Goal: Information Seeking & Learning: Learn about a topic

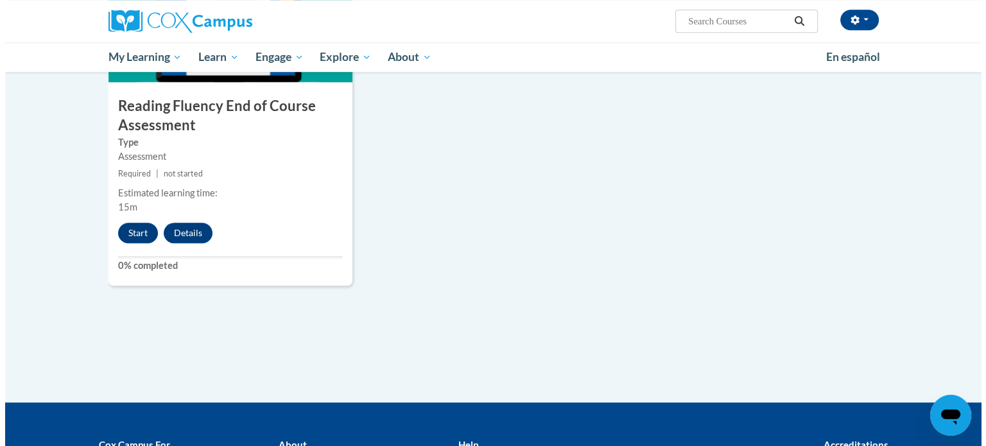
scroll to position [1072, 0]
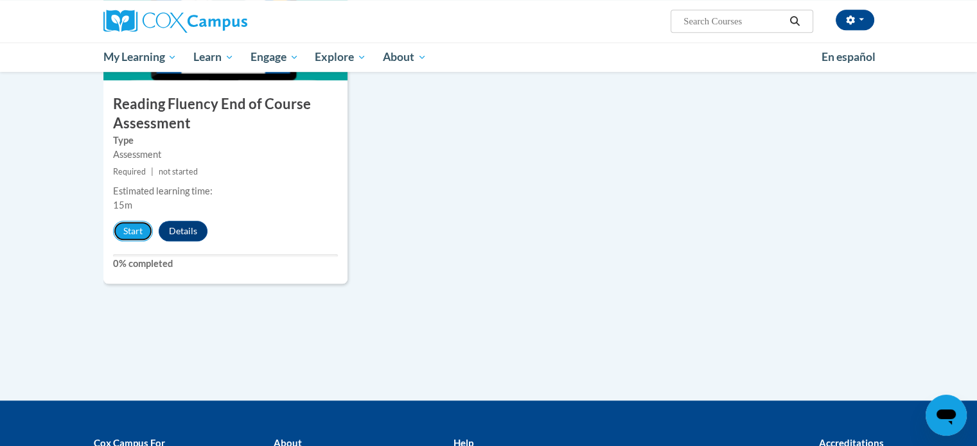
click at [139, 233] on button "Start" at bounding box center [133, 231] width 40 height 21
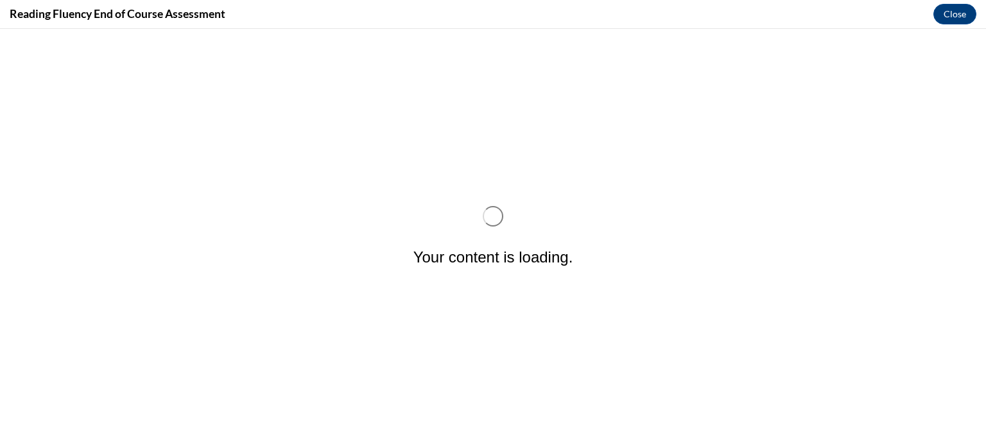
scroll to position [0, 0]
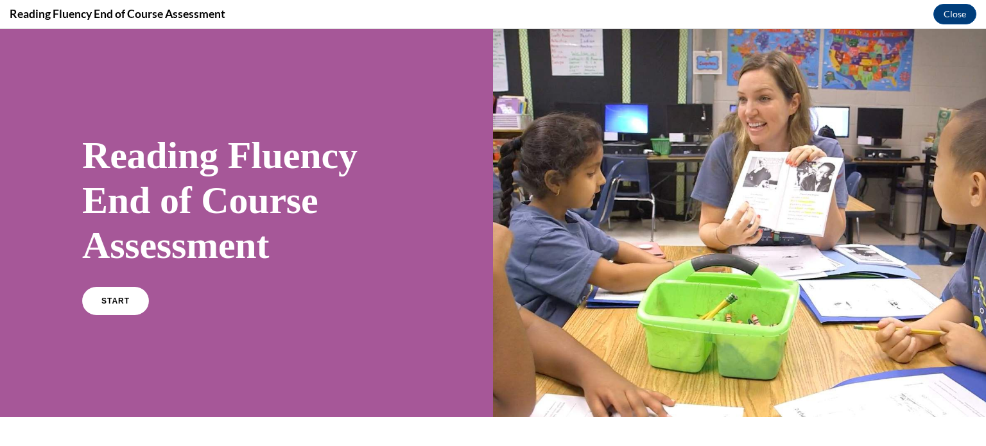
click at [132, 293] on link "START" at bounding box center [115, 301] width 67 height 28
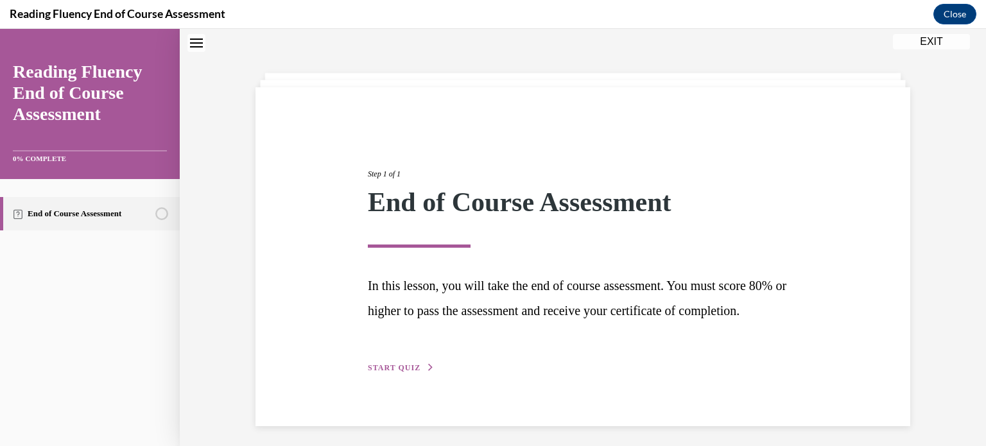
scroll to position [69, 0]
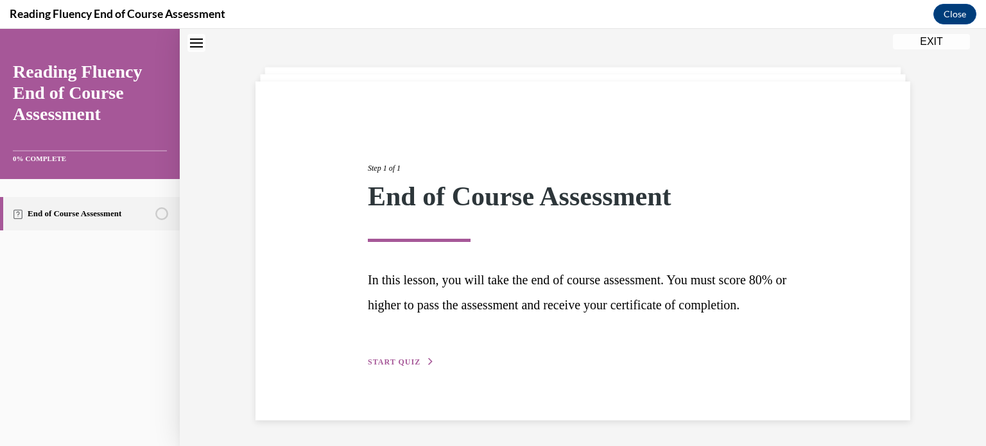
click at [398, 360] on span "START QUIZ" at bounding box center [394, 362] width 53 height 9
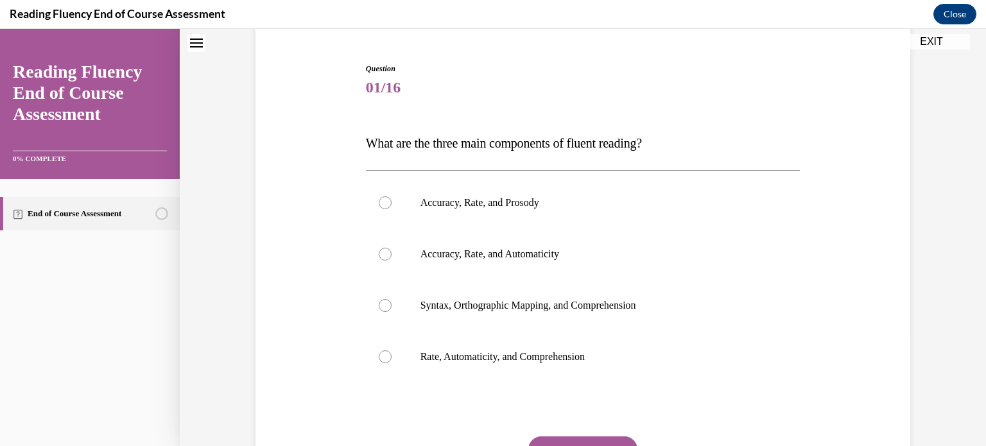
scroll to position [116, 0]
click at [503, 205] on p "Accuracy, Rate, and Prosody" at bounding box center [595, 202] width 348 height 13
click at [392, 205] on input "Accuracy, Rate, and Prosody" at bounding box center [385, 202] width 13 height 13
radio input "true"
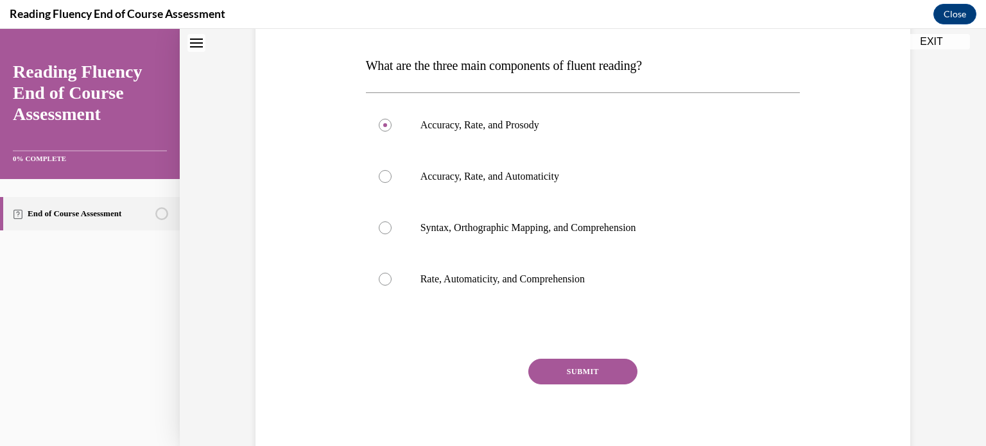
scroll to position [198, 0]
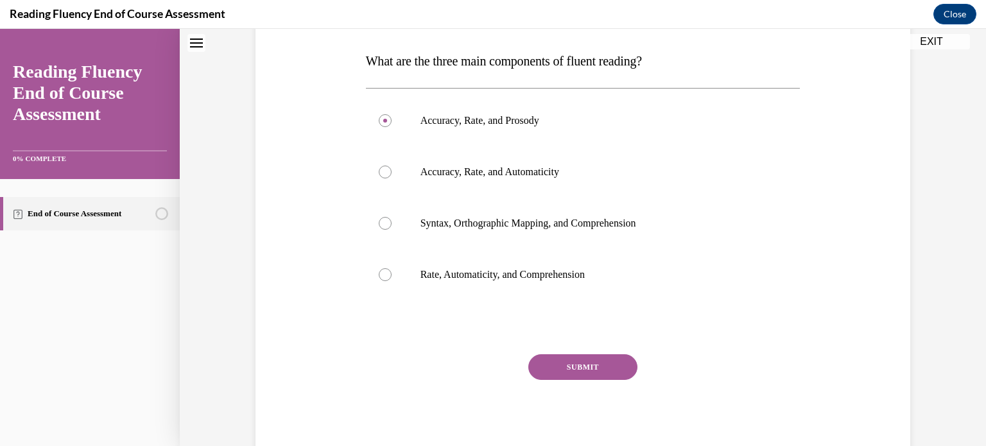
click at [572, 358] on button "SUBMIT" at bounding box center [583, 367] width 109 height 26
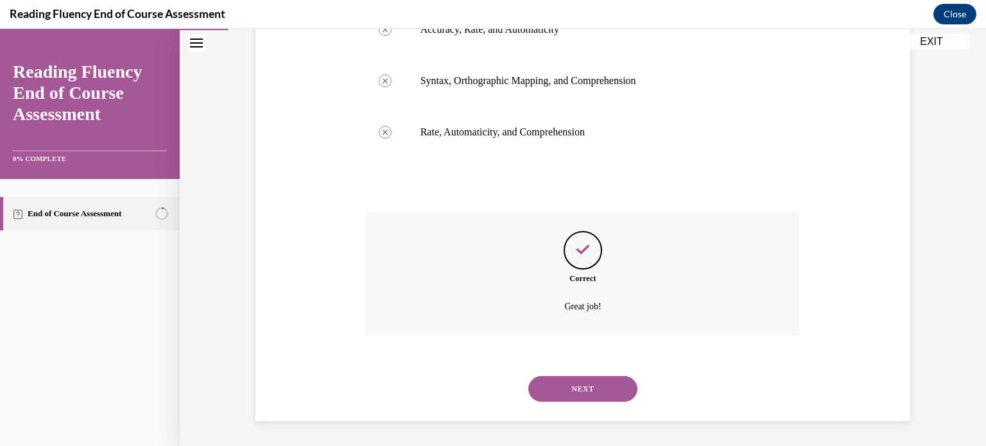
click at [573, 383] on button "NEXT" at bounding box center [583, 389] width 109 height 26
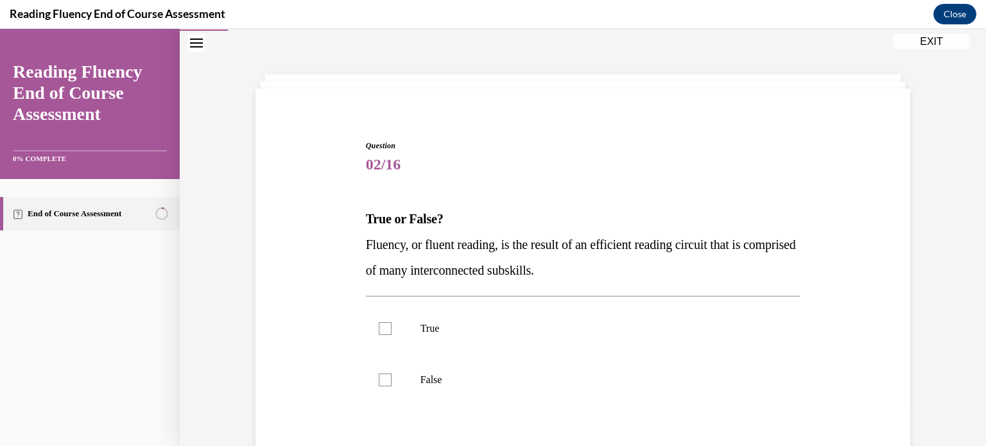
click at [600, 279] on p "Fluency, or fluent reading, is the result of an efficient reading circuit that …" at bounding box center [583, 257] width 435 height 51
drag, startPoint x: 606, startPoint y: 274, endPoint x: 347, endPoint y: 218, distance: 265.4
click at [347, 218] on div "Question 02/16 True or False? Fluency, or fluent reading, is the result of an e…" at bounding box center [582, 333] width 661 height 464
copy div "True or False? Fluency, or fluent reading, is the result of an efficient readin…"
click at [379, 327] on div at bounding box center [385, 328] width 13 height 13
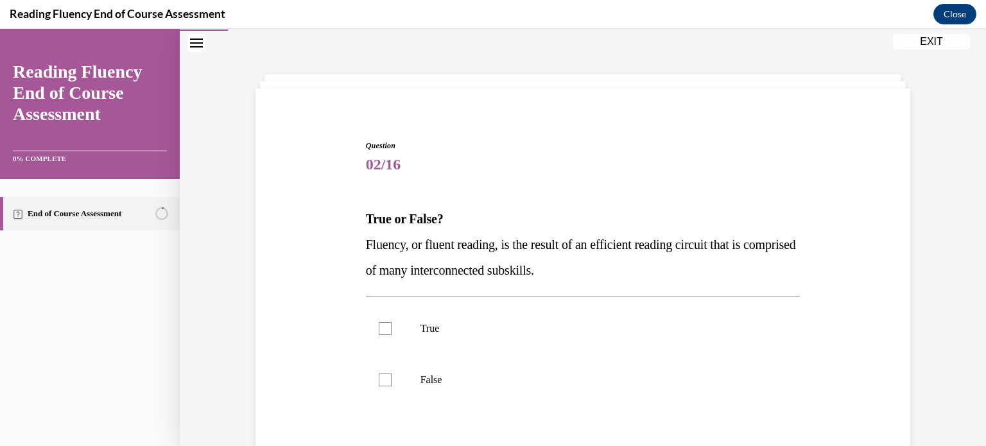
click at [379, 327] on input "True" at bounding box center [385, 328] width 13 height 13
checkbox input "true"
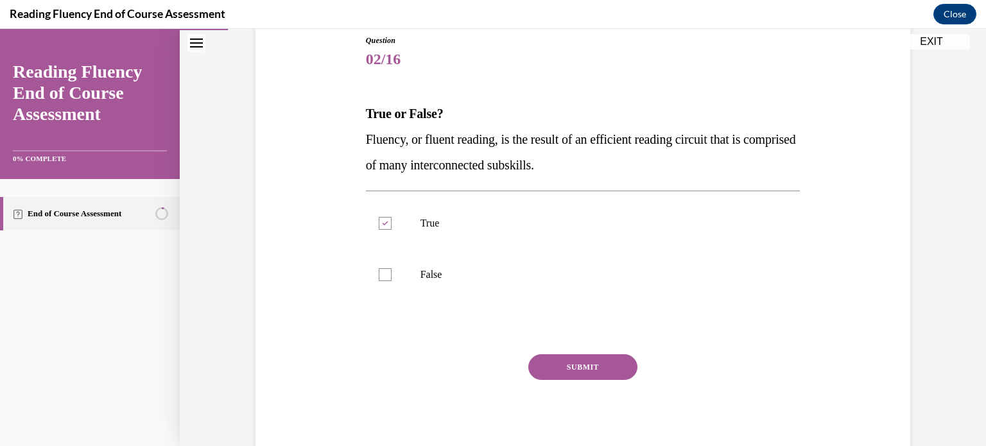
click at [557, 375] on button "SUBMIT" at bounding box center [583, 367] width 109 height 26
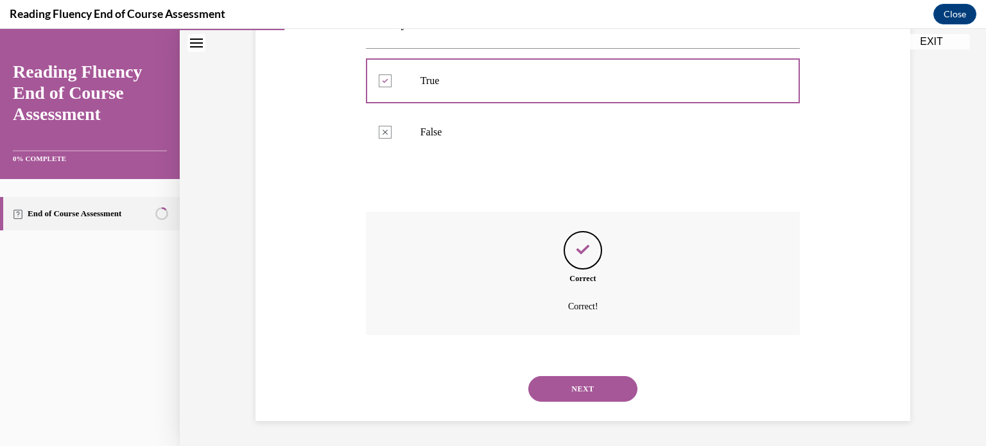
click at [581, 384] on button "NEXT" at bounding box center [583, 389] width 109 height 26
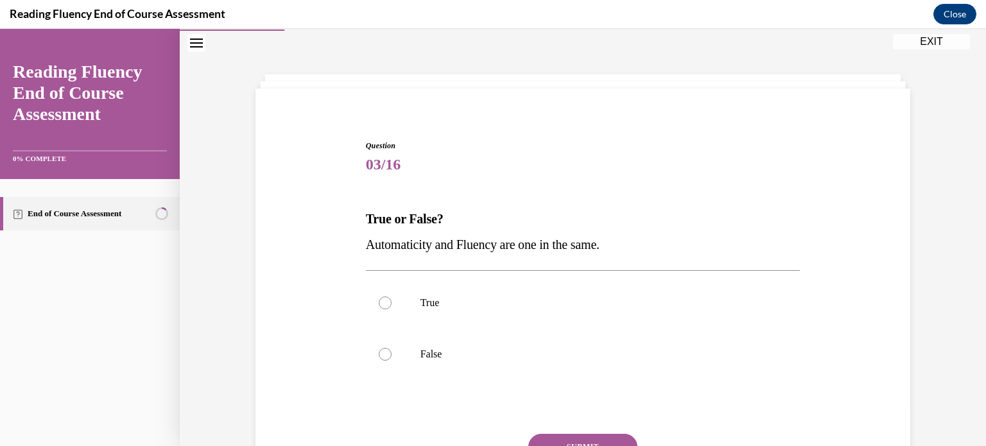
drag, startPoint x: 625, startPoint y: 240, endPoint x: 337, endPoint y: 200, distance: 291.0
click at [337, 200] on div "Question 03/16 True or False? Automaticity and Fluency are one in the same.  Tr…" at bounding box center [582, 320] width 661 height 438
copy div "True or False? Automaticity and Fluency are one in the same."
click at [398, 354] on label "False" at bounding box center [583, 354] width 435 height 51
click at [392, 354] on input "False" at bounding box center [385, 354] width 13 height 13
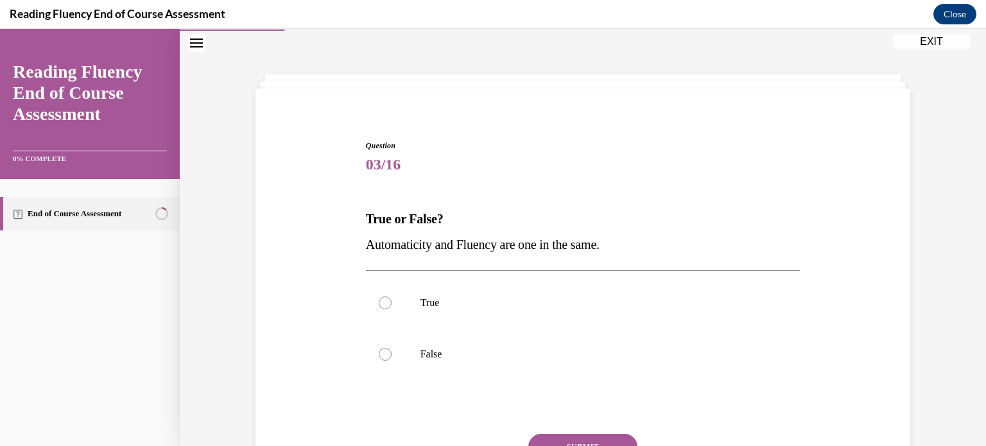
radio input "true"
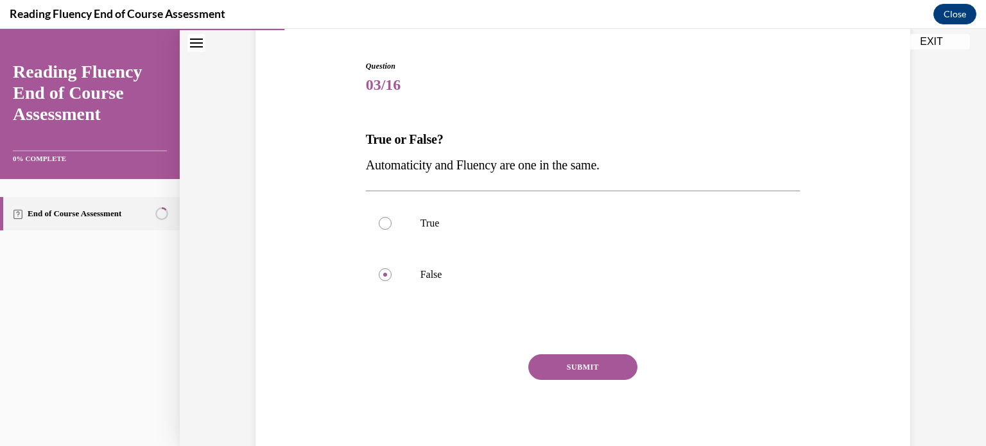
click at [583, 358] on button "SUBMIT" at bounding box center [583, 367] width 109 height 26
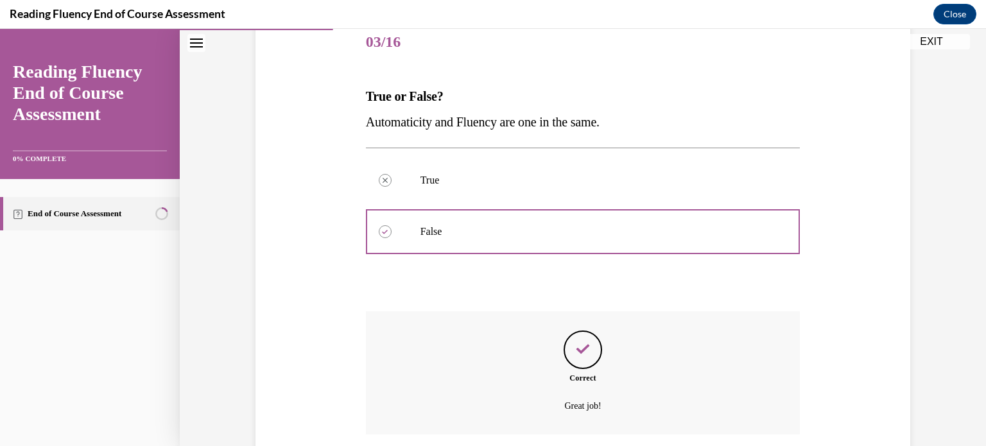
scroll to position [261, 0]
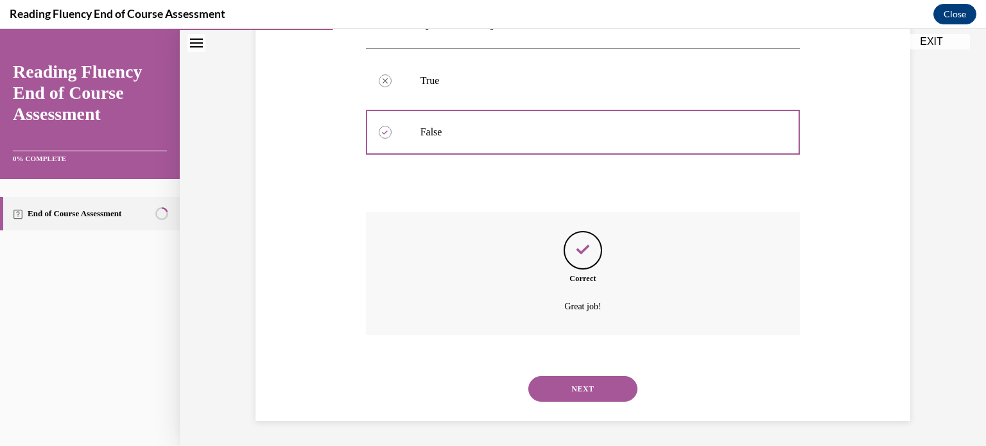
click at [581, 389] on button "NEXT" at bounding box center [583, 389] width 109 height 26
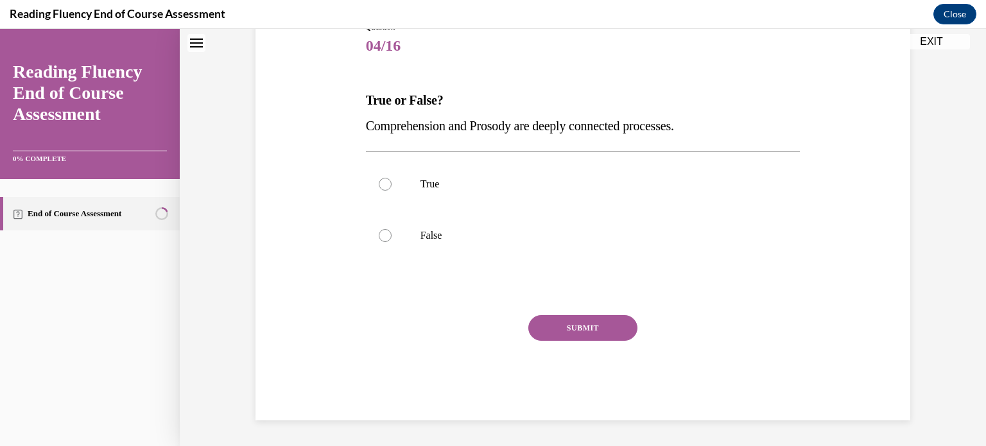
scroll to position [39, 0]
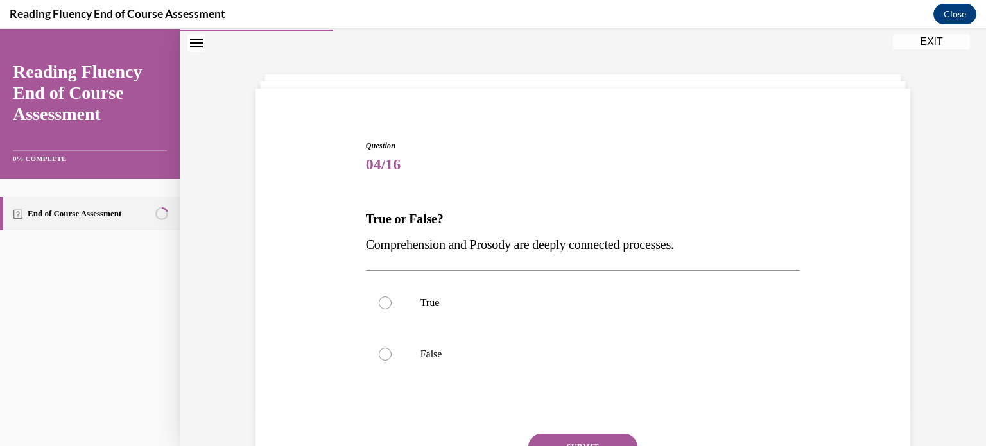
drag, startPoint x: 713, startPoint y: 243, endPoint x: 337, endPoint y: 213, distance: 376.8
click at [337, 213] on div "Question 04/16 True or False? Comprehension and Prosody are deeply connected pr…" at bounding box center [582, 320] width 661 height 438
copy div "True or False? Comprehension and Prosody are deeply connected processes."
click at [393, 303] on label "True" at bounding box center [583, 302] width 435 height 51
click at [392, 303] on input "True" at bounding box center [385, 303] width 13 height 13
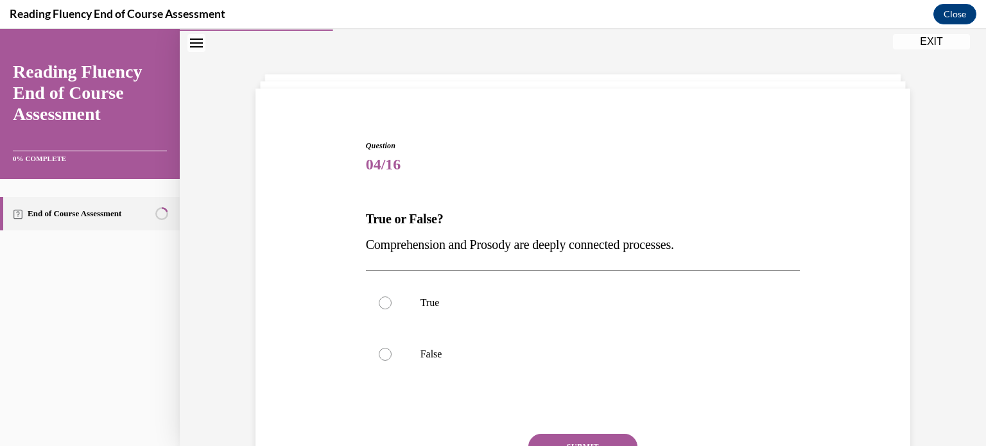
radio input "true"
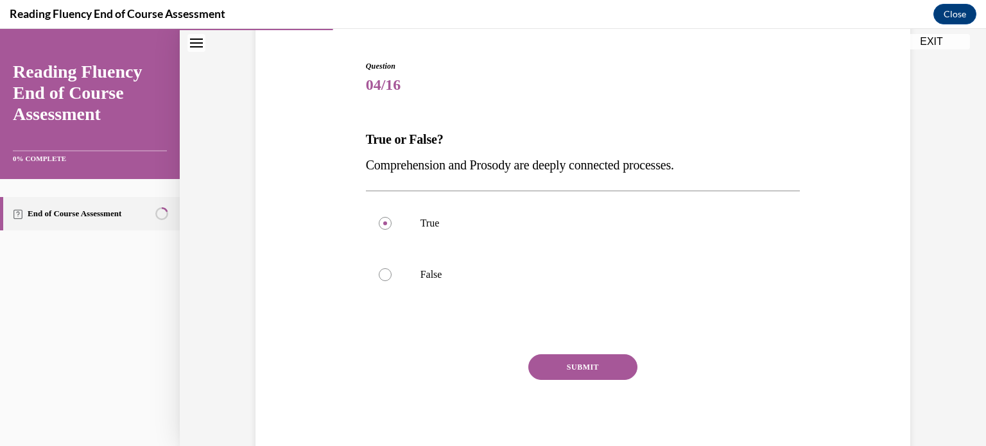
click at [590, 367] on button "SUBMIT" at bounding box center [583, 367] width 109 height 26
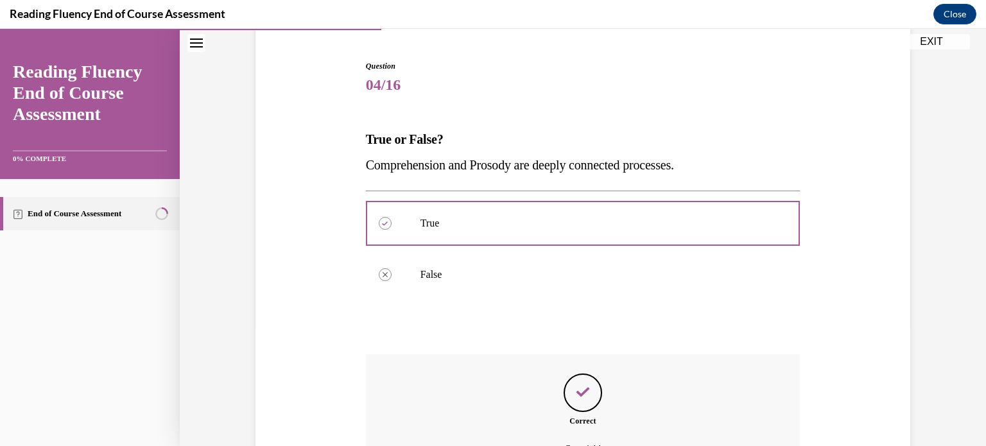
scroll to position [261, 0]
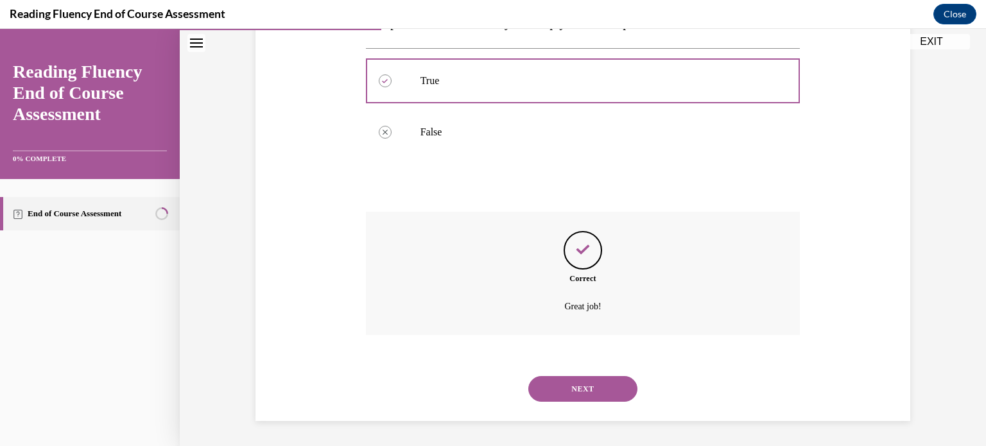
click at [595, 381] on button "NEXT" at bounding box center [583, 389] width 109 height 26
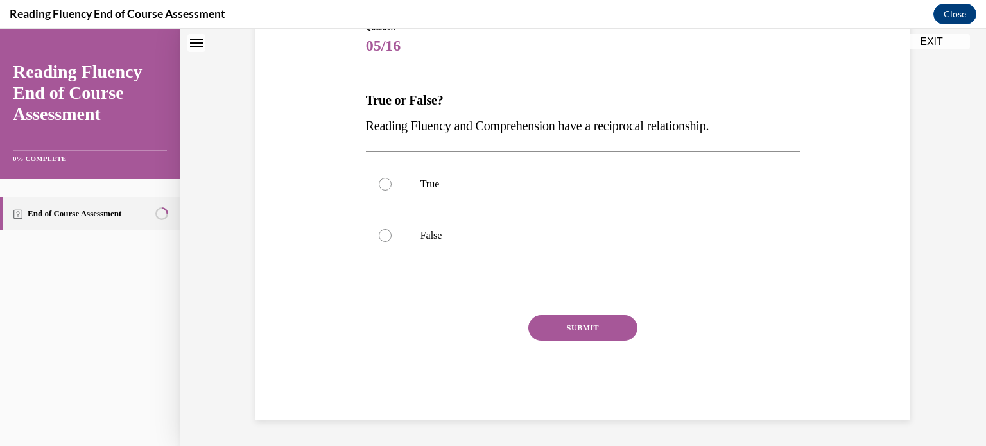
scroll to position [39, 0]
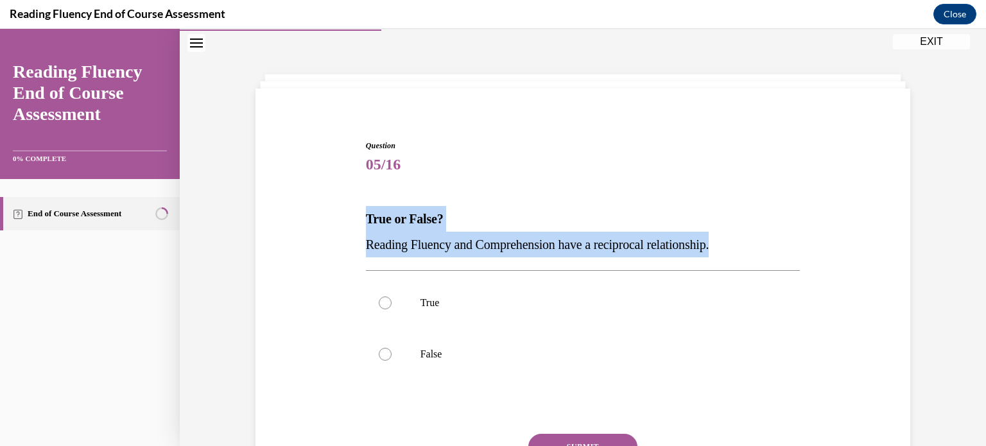
drag, startPoint x: 730, startPoint y: 245, endPoint x: 340, endPoint y: 196, distance: 392.9
click at [340, 196] on div "Question 05/16 True or False? Reading Fluency and Comprehension have a reciproc…" at bounding box center [582, 320] width 661 height 438
copy div "True or False? Reading Fluency and Comprehension have a reciprocal relationship."
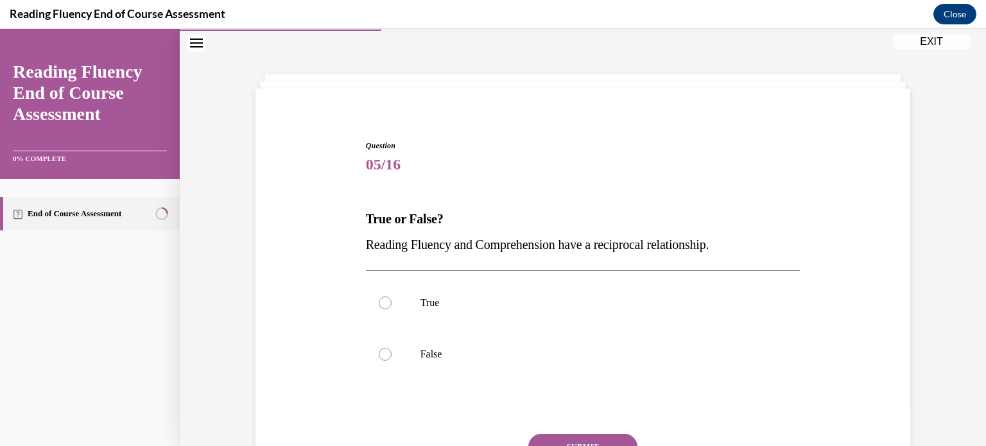
click at [379, 305] on div at bounding box center [385, 303] width 13 height 13
click at [379, 305] on input "True" at bounding box center [385, 303] width 13 height 13
radio input "true"
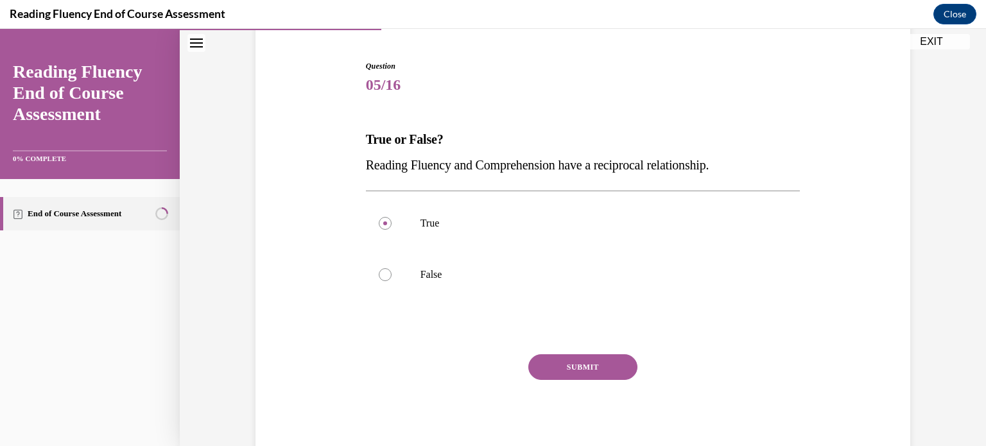
click at [570, 369] on button "SUBMIT" at bounding box center [583, 367] width 109 height 26
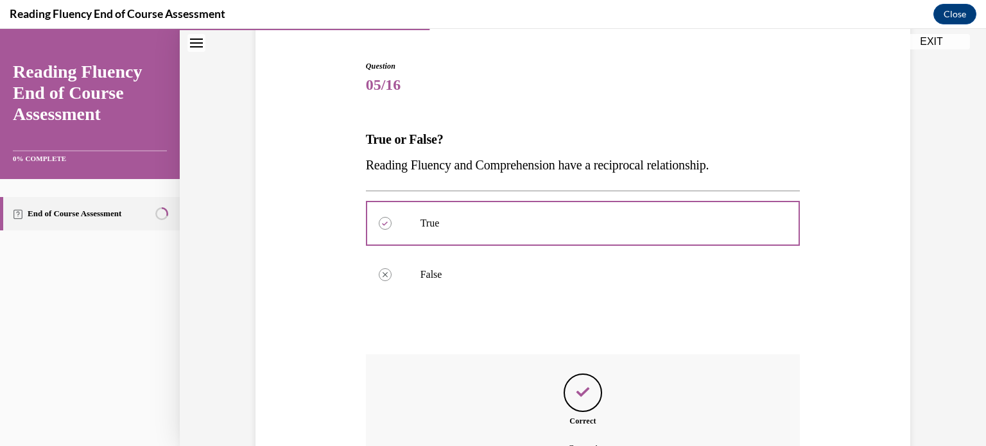
scroll to position [261, 0]
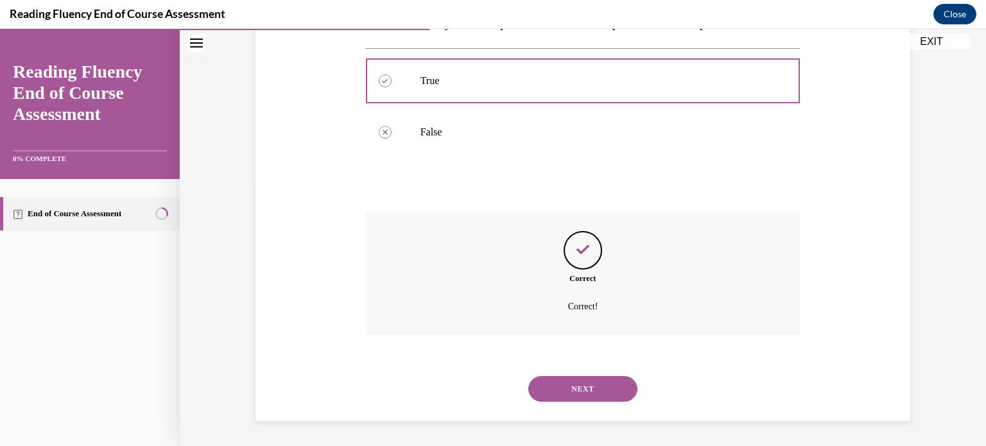
click at [563, 395] on button "NEXT" at bounding box center [583, 389] width 109 height 26
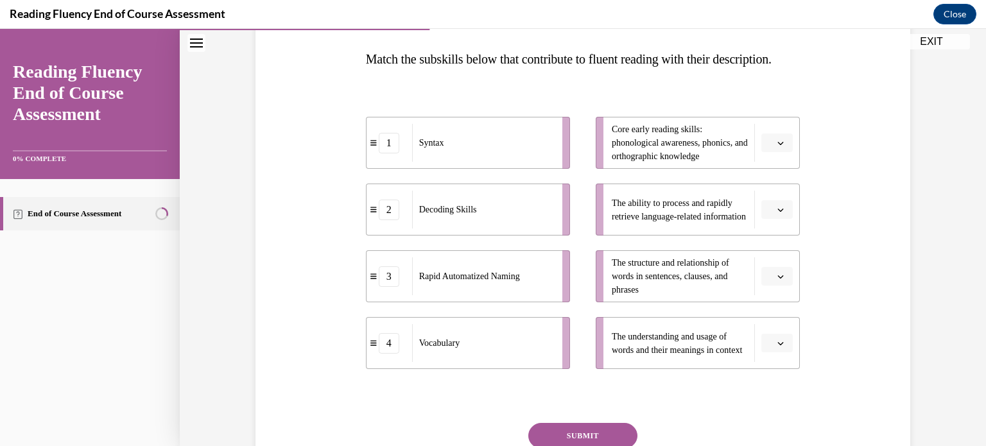
scroll to position [197, 0]
click at [778, 213] on icon "button" at bounding box center [781, 211] width 6 height 3
click at [778, 214] on icon "button" at bounding box center [781, 210] width 6 height 7
click at [776, 354] on button "button" at bounding box center [777, 344] width 31 height 19
click at [769, 350] on div "4" at bounding box center [771, 342] width 32 height 26
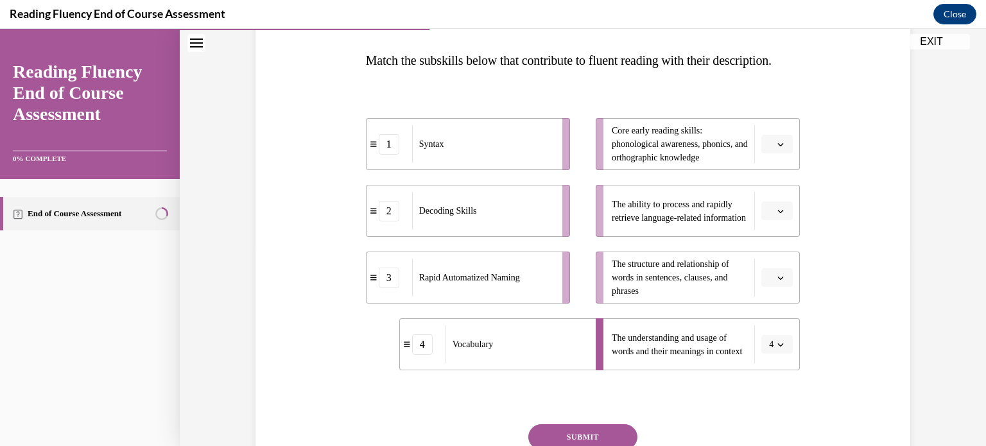
click at [778, 216] on span "button" at bounding box center [780, 211] width 9 height 9
click at [773, 340] on div "3" at bounding box center [771, 342] width 32 height 26
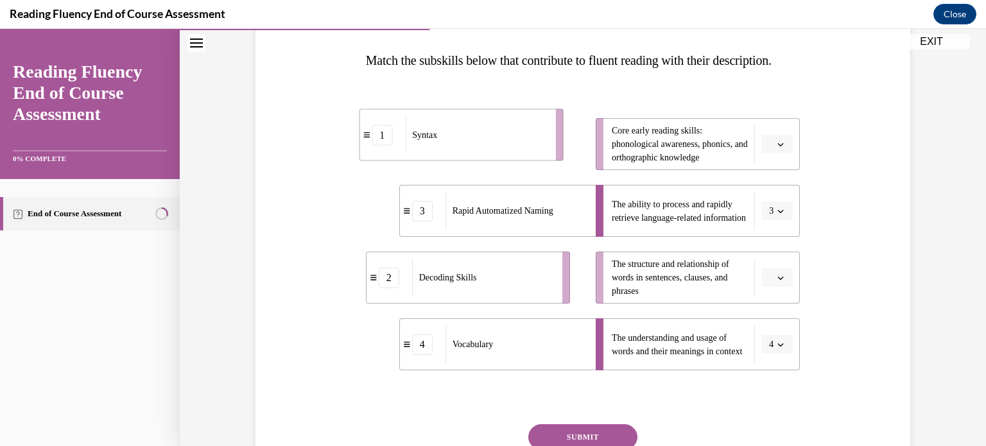
drag, startPoint x: 455, startPoint y: 173, endPoint x: 449, endPoint y: 164, distance: 11.0
click at [449, 154] on div "Syntax" at bounding box center [476, 135] width 142 height 38
click at [769, 284] on span "Please select an option" at bounding box center [771, 278] width 4 height 13
click at [778, 231] on div "2" at bounding box center [771, 224] width 32 height 26
click at [776, 149] on span "button" at bounding box center [780, 144] width 9 height 9
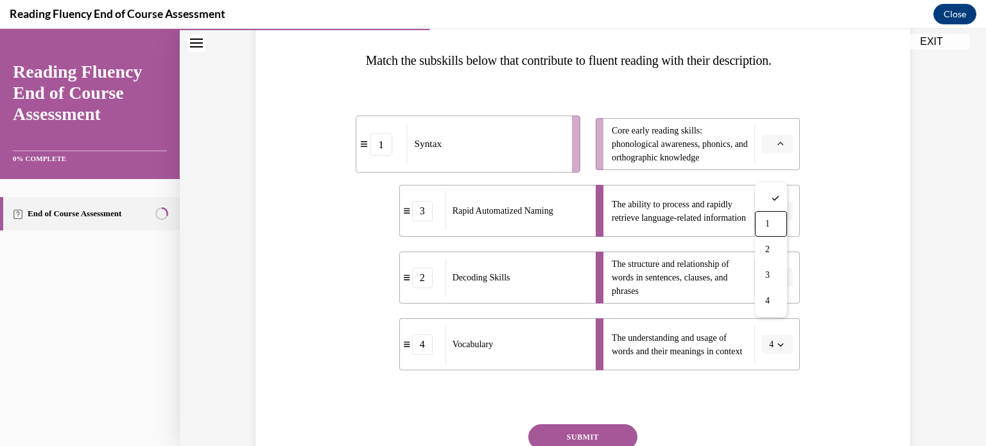
click at [768, 229] on div "1" at bounding box center [771, 224] width 32 height 26
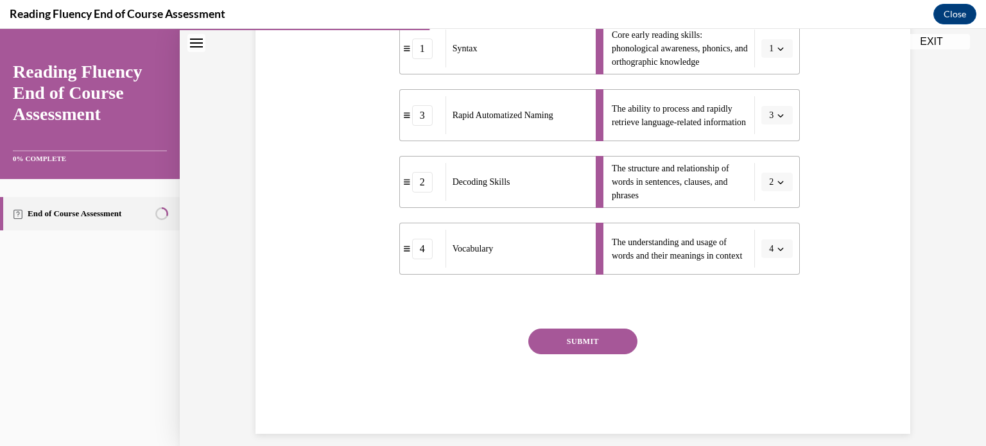
click at [605, 354] on button "SUBMIT" at bounding box center [583, 342] width 109 height 26
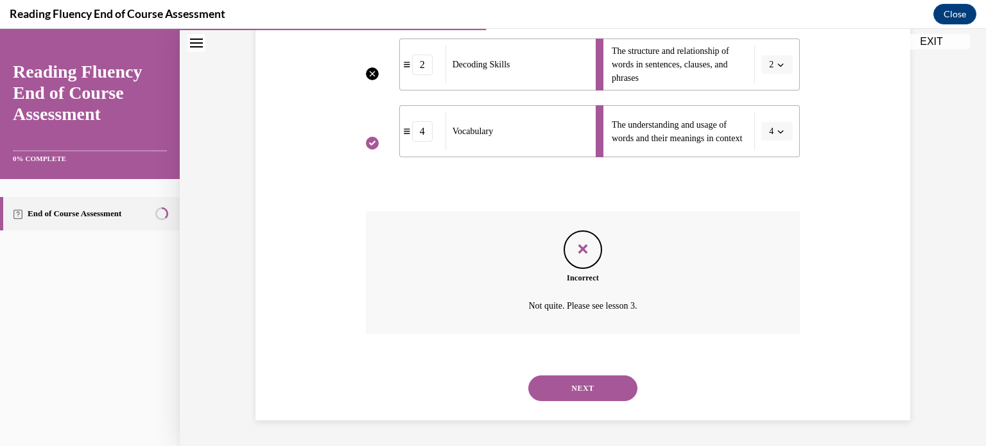
scroll to position [435, 0]
click at [605, 396] on button "NEXT" at bounding box center [583, 389] width 109 height 26
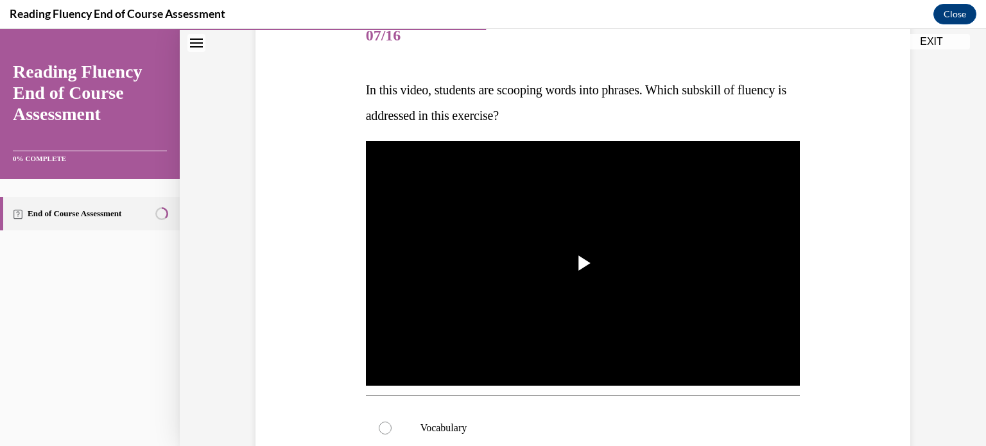
scroll to position [172, 0]
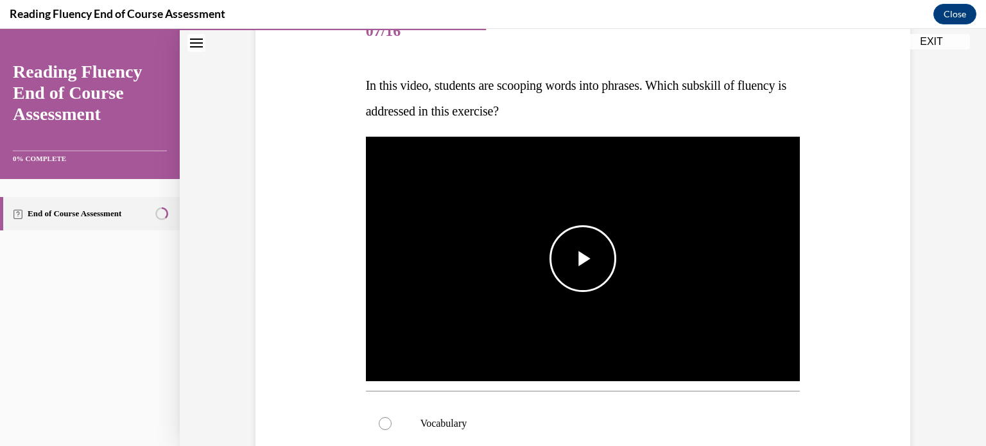
click at [583, 259] on span "Video player" at bounding box center [583, 259] width 0 height 0
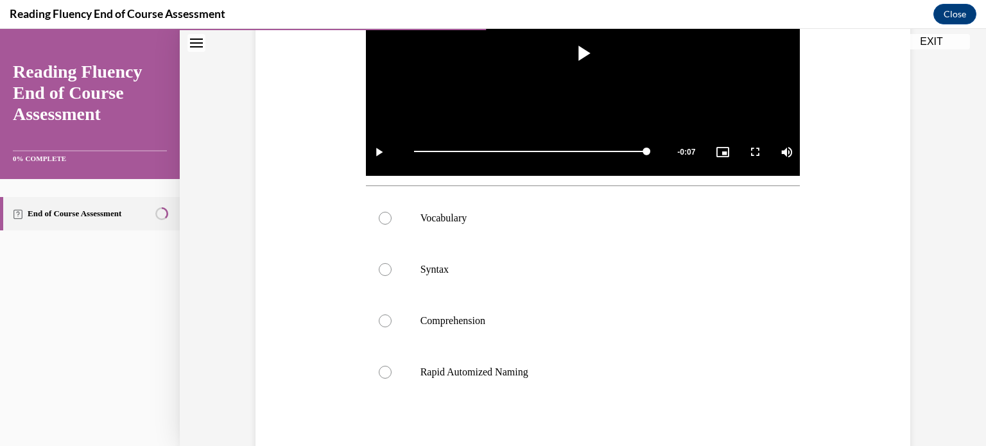
scroll to position [375, 0]
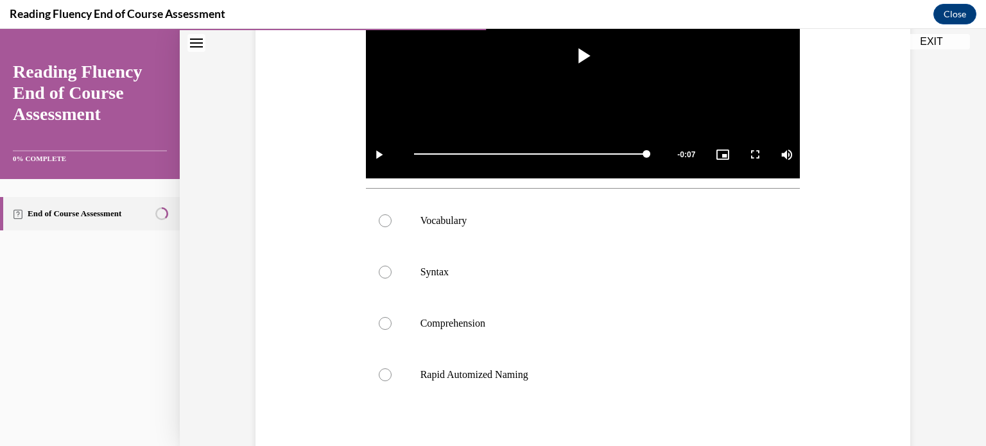
click at [588, 281] on label "Syntax" at bounding box center [583, 272] width 435 height 51
click at [392, 279] on input "Syntax" at bounding box center [385, 272] width 13 height 13
radio input "true"
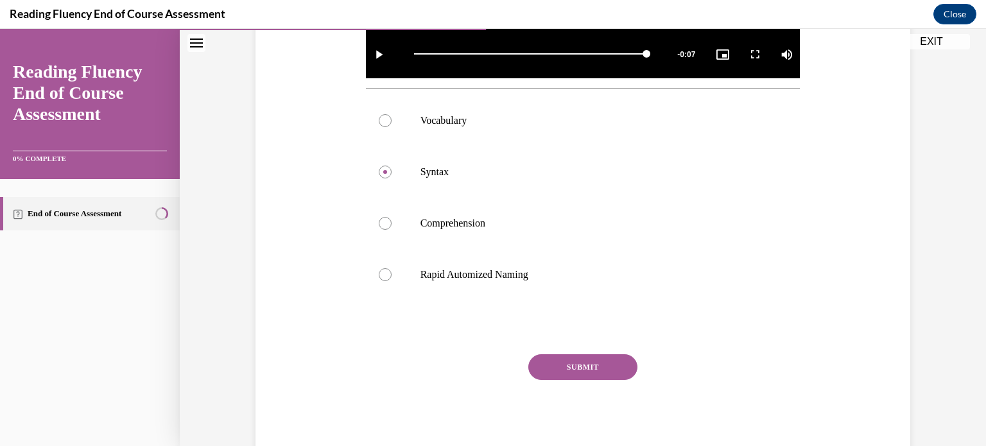
click at [577, 369] on button "SUBMIT" at bounding box center [583, 367] width 109 height 26
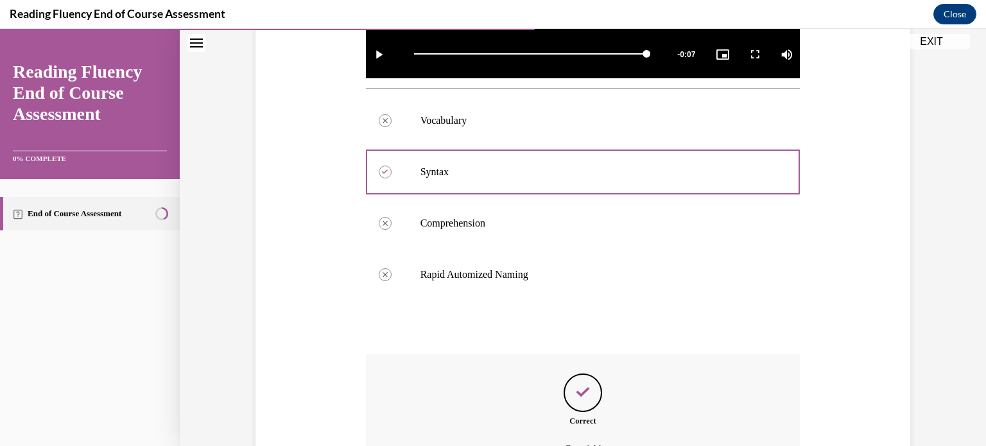
scroll to position [617, 0]
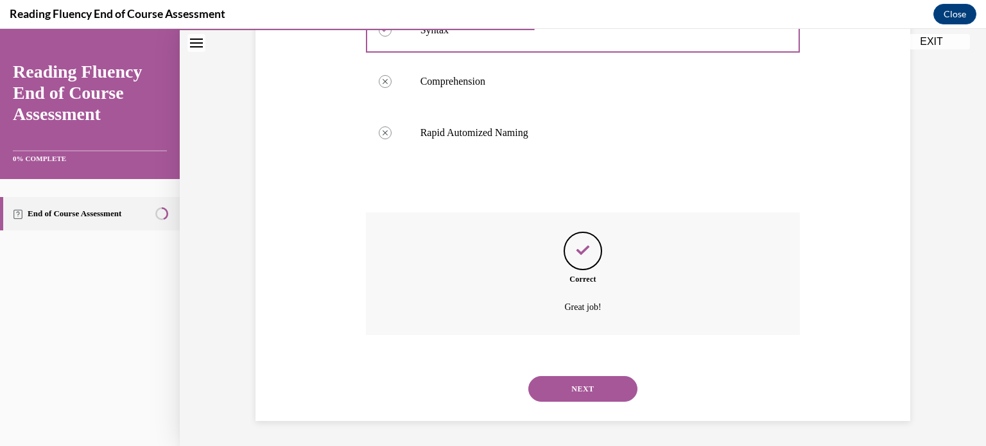
click at [584, 392] on button "NEXT" at bounding box center [583, 389] width 109 height 26
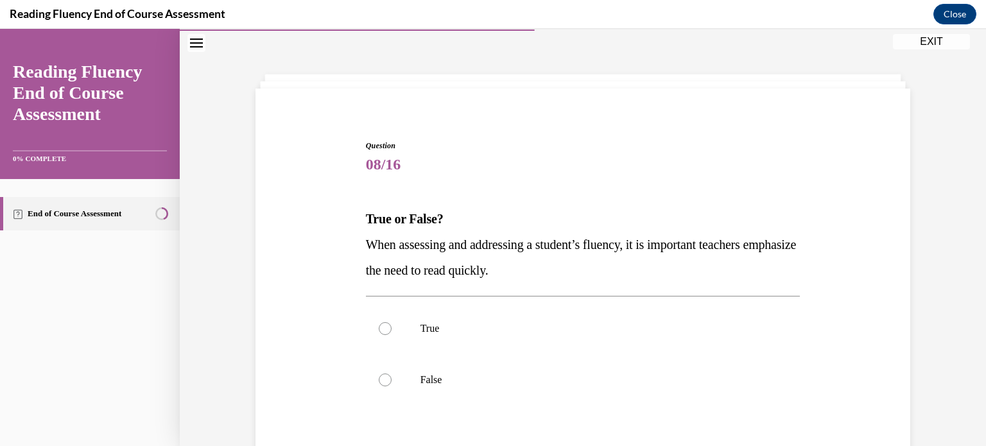
drag, startPoint x: 565, startPoint y: 277, endPoint x: 334, endPoint y: 217, distance: 238.9
click at [334, 217] on div "Question 08/16 True or False? When assessing and addressing a student’s fluency…" at bounding box center [582, 333] width 661 height 464
copy div "True or False? When assessing and addressing a student’s fluency, it is importa…"
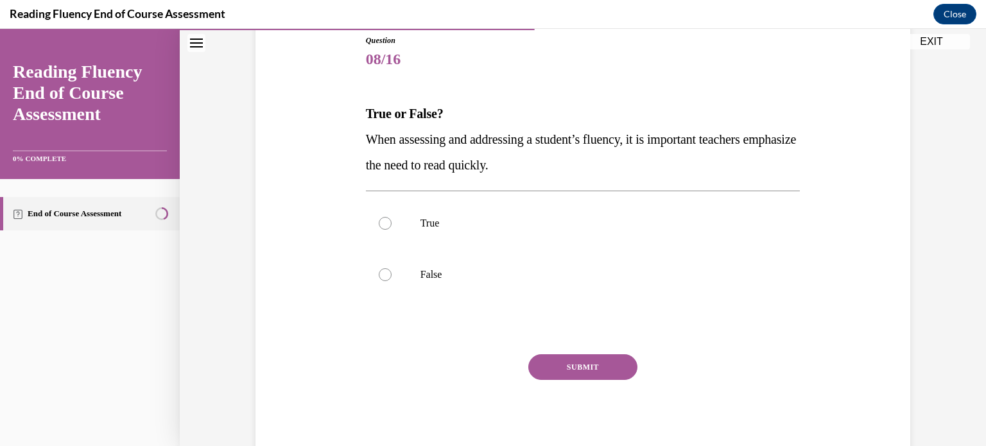
click at [408, 275] on label "False" at bounding box center [583, 274] width 435 height 51
click at [392, 275] on input "False" at bounding box center [385, 274] width 13 height 13
radio input "true"
click at [588, 366] on button "SUBMIT" at bounding box center [583, 367] width 109 height 26
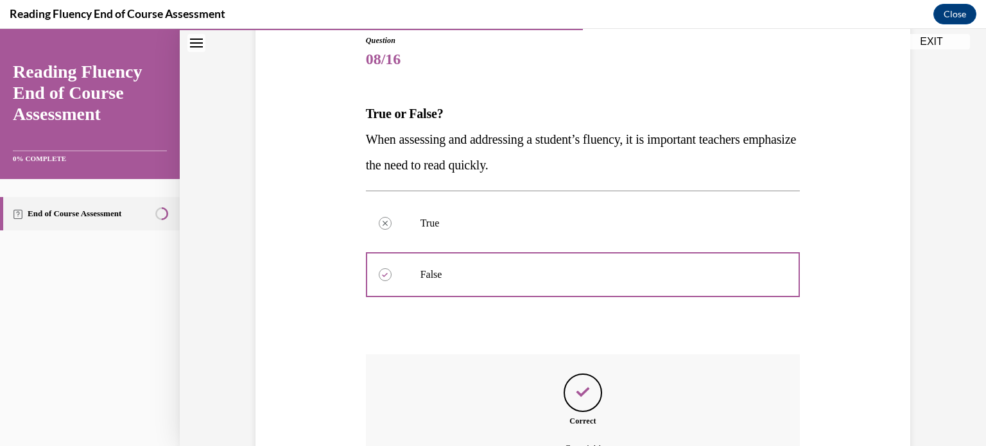
scroll to position [286, 0]
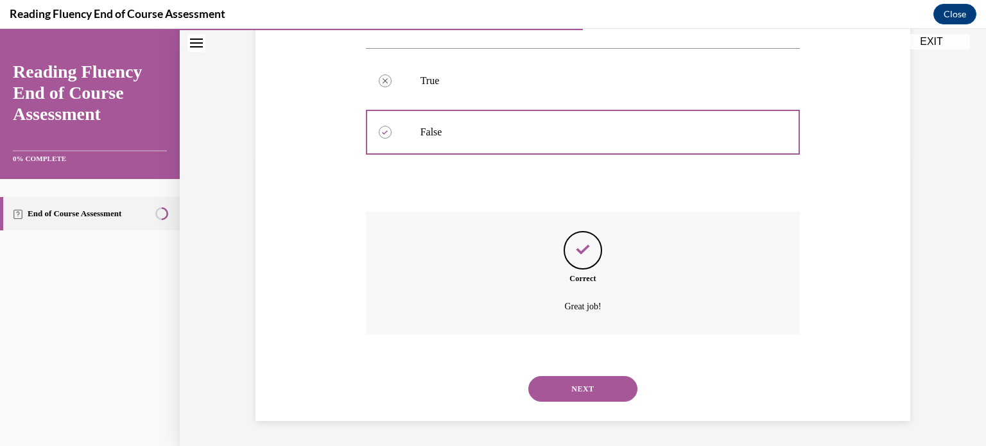
click at [589, 388] on button "NEXT" at bounding box center [583, 389] width 109 height 26
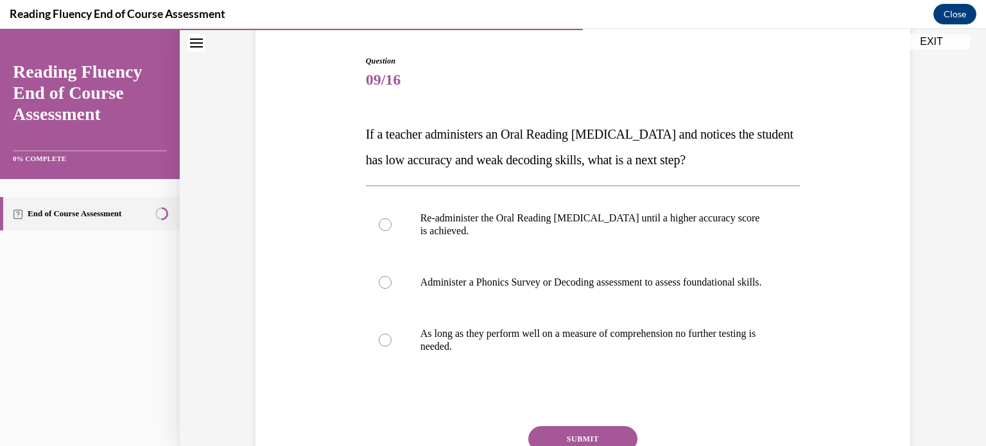
scroll to position [126, 0]
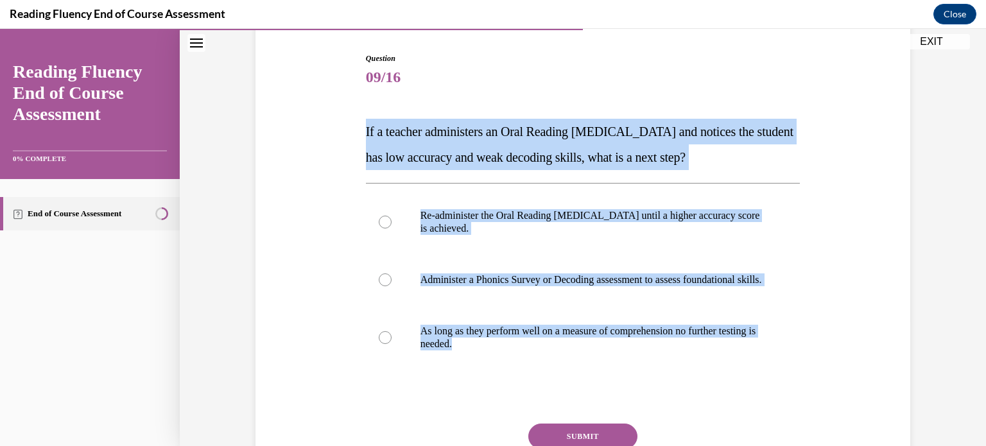
drag, startPoint x: 352, startPoint y: 123, endPoint x: 504, endPoint y: 380, distance: 298.6
click at [504, 380] on div "Question 09/16 If a teacher administers an Oral Reading Fluency assessment and …" at bounding box center [582, 271] width 661 height 515
copy div "If a teacher administers an Oral Reading Fluency assessment and notices the stu…"
click at [459, 213] on p "Re-administer the Oral Reading Fluency assessment until a higher accuracy score…" at bounding box center [595, 222] width 348 height 26
click at [392, 216] on input "Re-administer the Oral Reading Fluency assessment until a higher accuracy score…" at bounding box center [385, 222] width 13 height 13
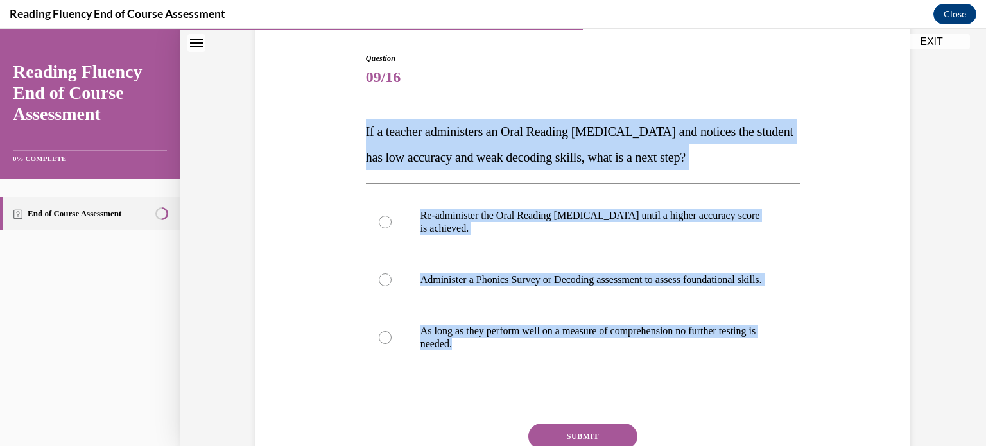
radio input "true"
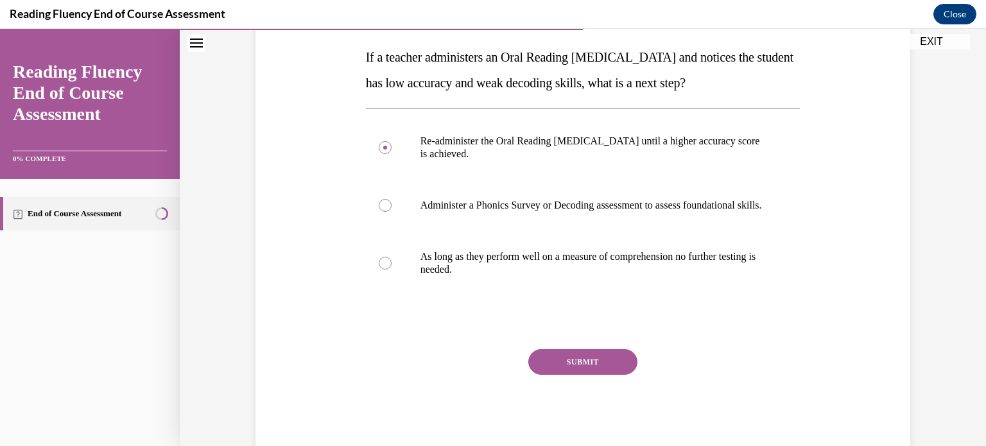
scroll to position [208, 0]
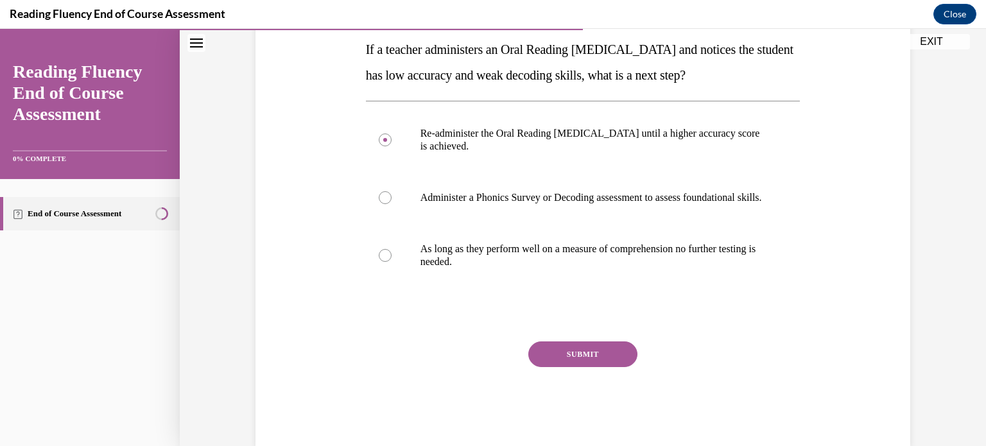
click at [583, 367] on button "SUBMIT" at bounding box center [583, 355] width 109 height 26
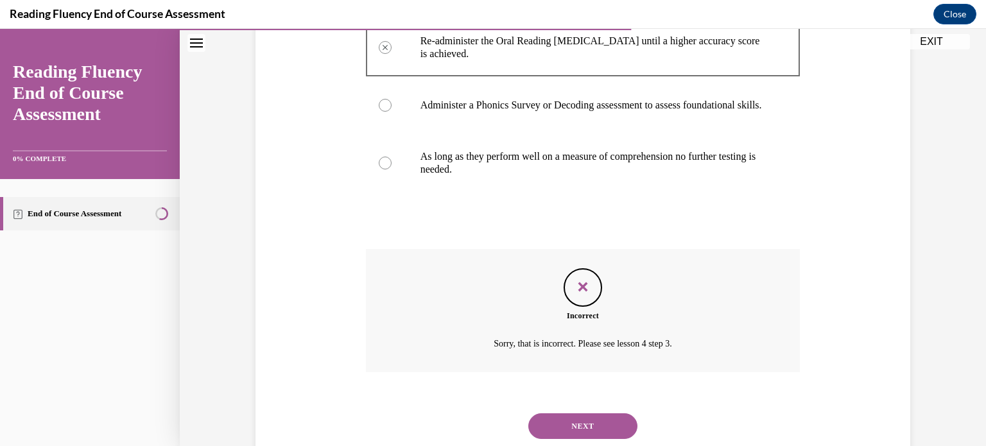
scroll to position [351, 0]
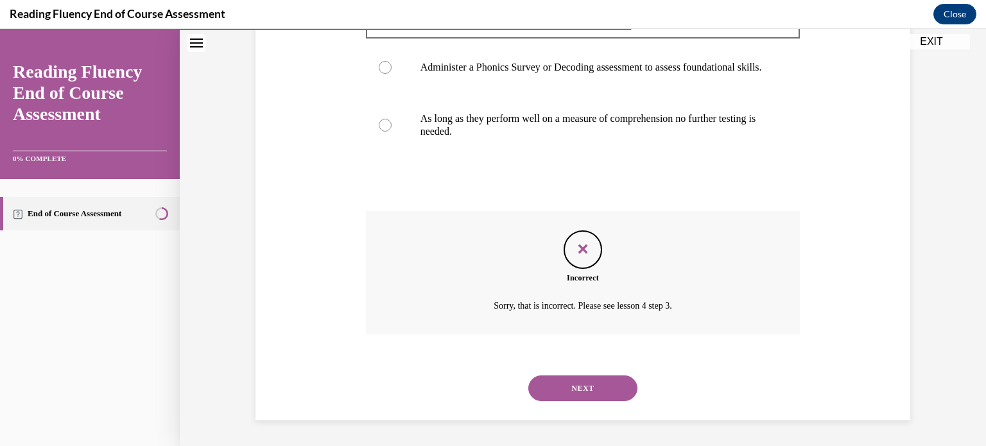
click at [602, 393] on button "NEXT" at bounding box center [583, 389] width 109 height 26
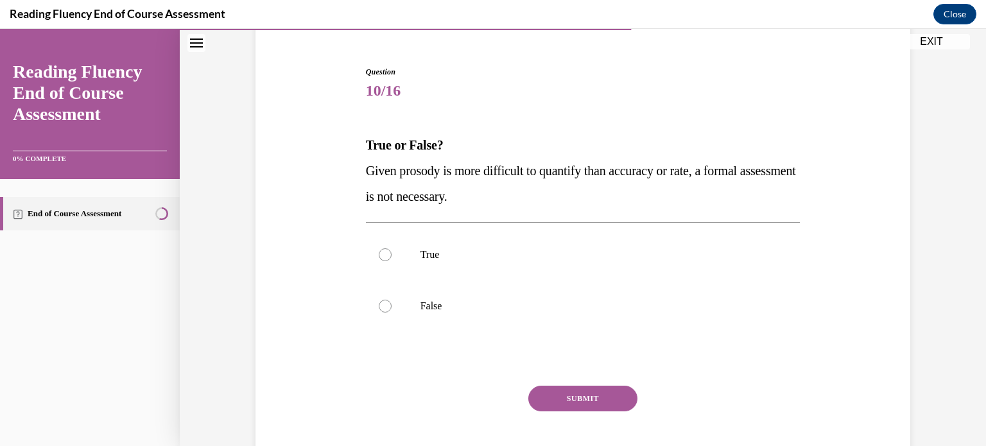
scroll to position [113, 0]
drag, startPoint x: 521, startPoint y: 207, endPoint x: 354, endPoint y: 139, distance: 180.5
click at [354, 139] on div "Question 10/16 True or False? Given prosody is more difficult to quantify than …" at bounding box center [582, 259] width 661 height 464
copy div "True or False? Given prosody is more difficult to quantify than accuracy or rat…"
click at [423, 320] on label "False" at bounding box center [583, 305] width 435 height 51
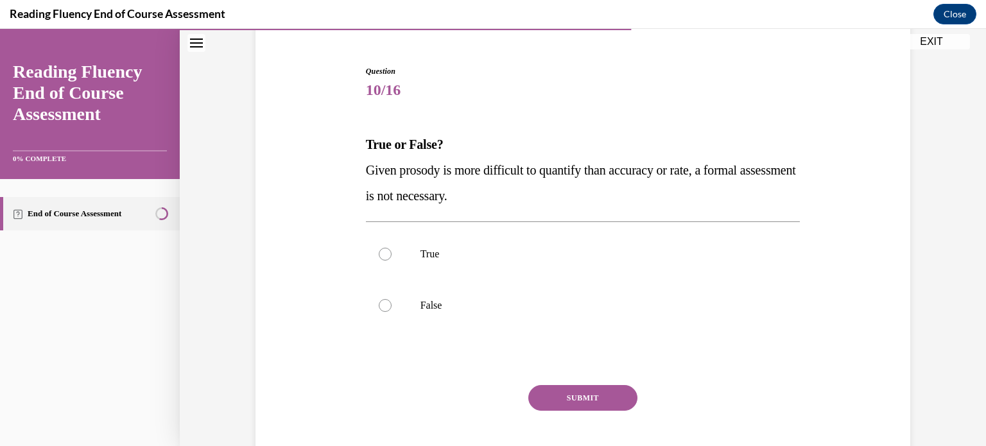
click at [392, 312] on input "False" at bounding box center [385, 305] width 13 height 13
radio input "true"
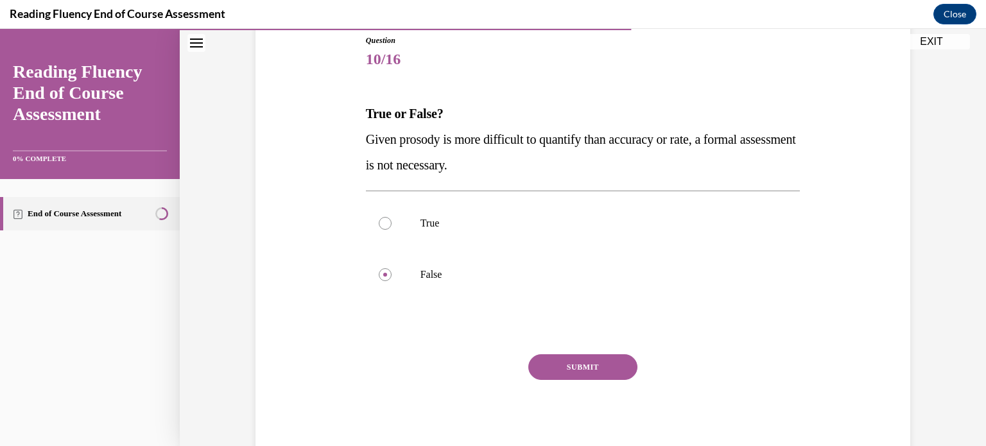
click at [586, 367] on button "SUBMIT" at bounding box center [583, 367] width 109 height 26
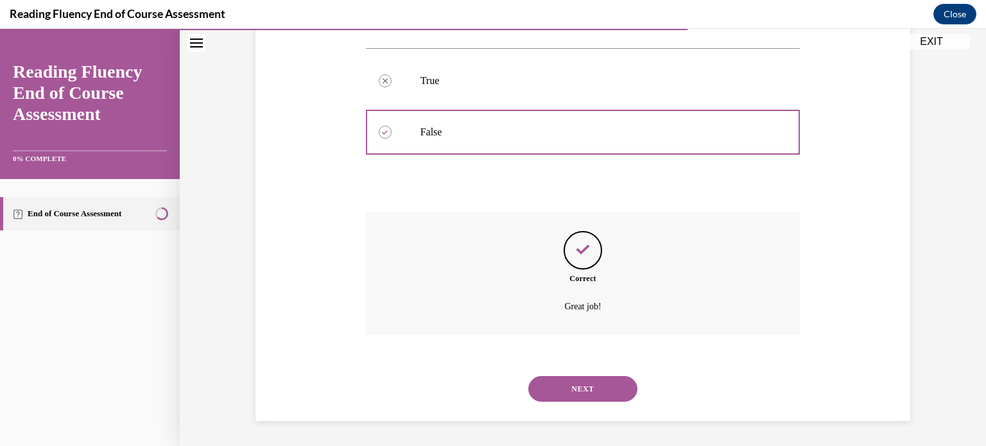
click at [577, 387] on button "NEXT" at bounding box center [583, 389] width 109 height 26
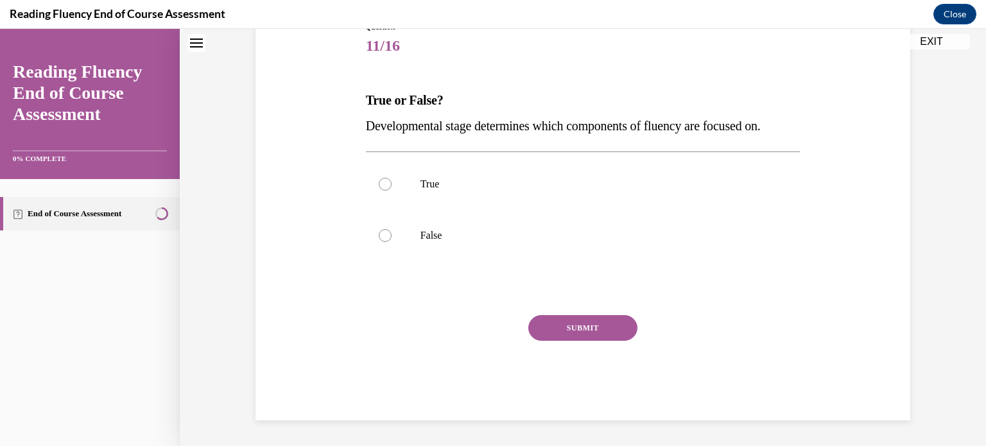
scroll to position [39, 0]
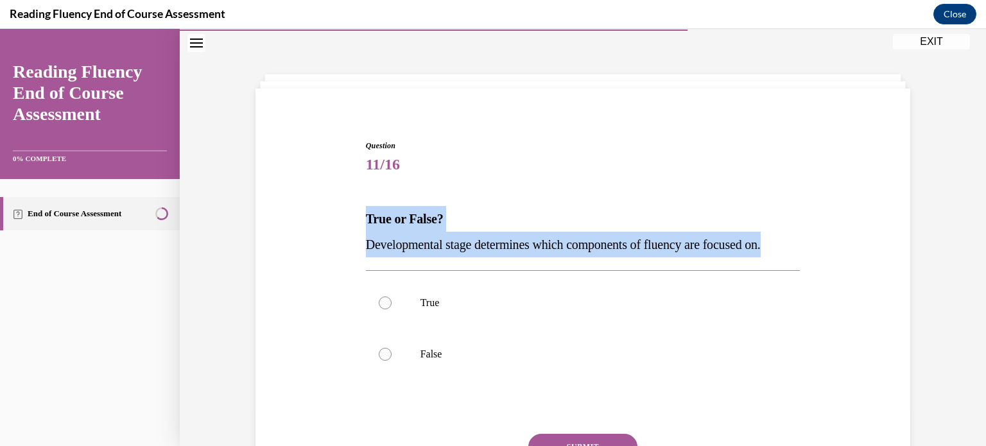
drag, startPoint x: 808, startPoint y: 254, endPoint x: 356, endPoint y: 218, distance: 453.5
click at [356, 218] on div "Question 11/16 True or False? Developmental stage determines which components o…" at bounding box center [582, 320] width 661 height 438
copy div "True or False? Developmental stage determines which components of fluency are f…"
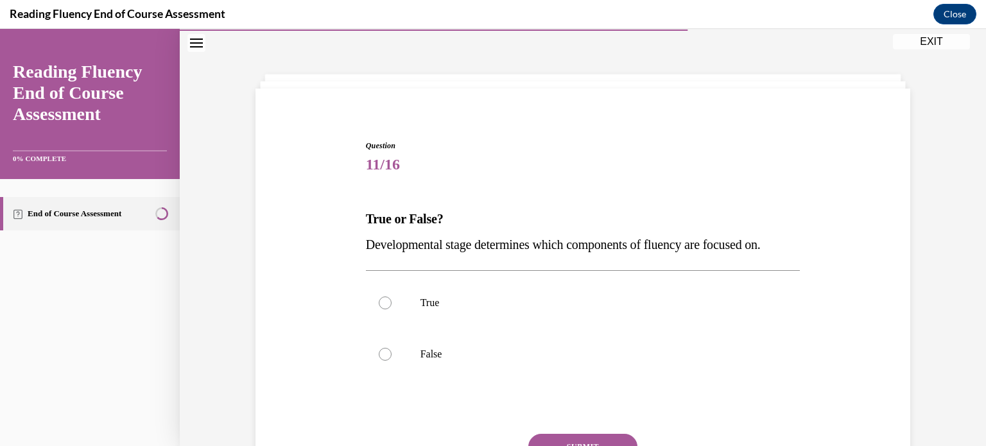
click at [380, 313] on label "True" at bounding box center [583, 302] width 435 height 51
click at [380, 310] on input "True" at bounding box center [385, 303] width 13 height 13
radio input "true"
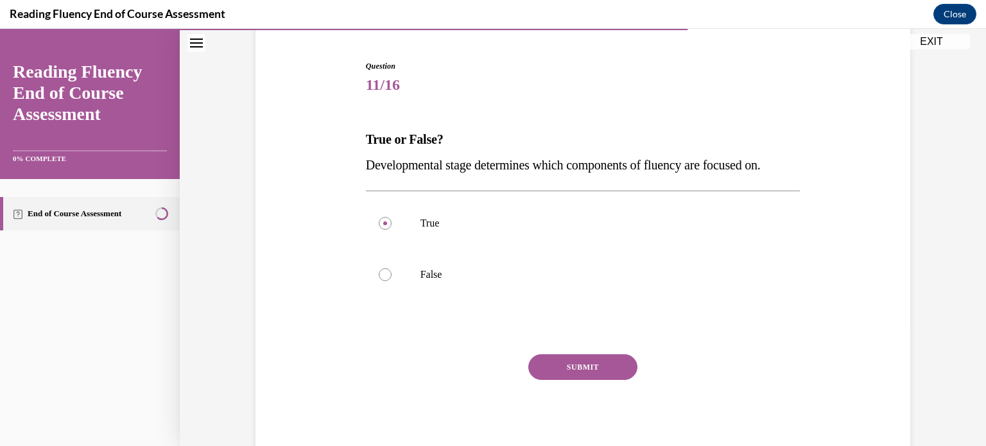
click at [566, 362] on button "SUBMIT" at bounding box center [583, 367] width 109 height 26
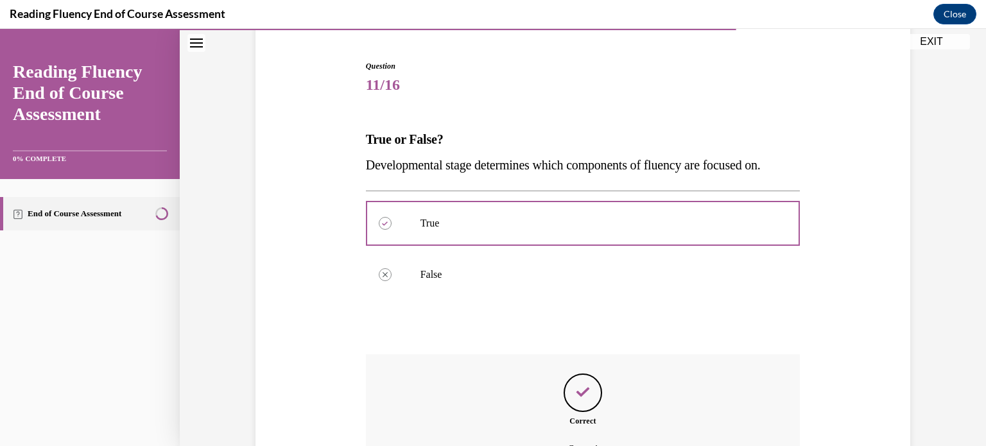
scroll to position [261, 0]
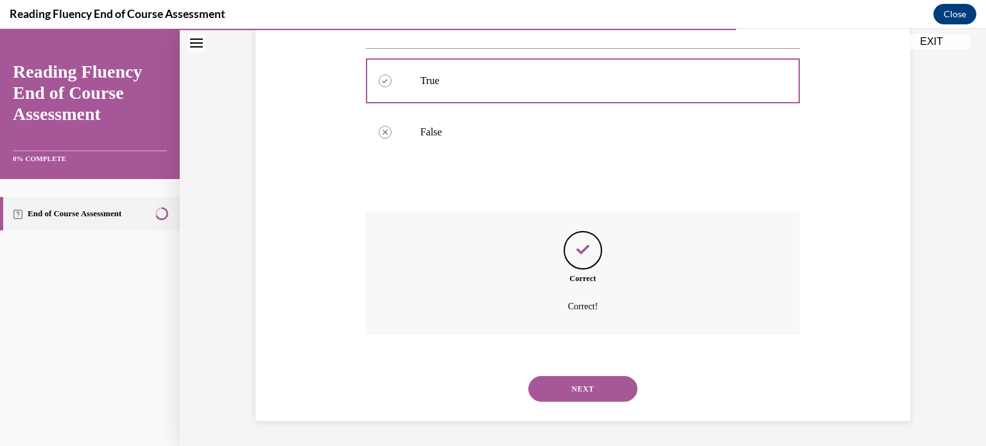
click at [570, 393] on button "NEXT" at bounding box center [583, 389] width 109 height 26
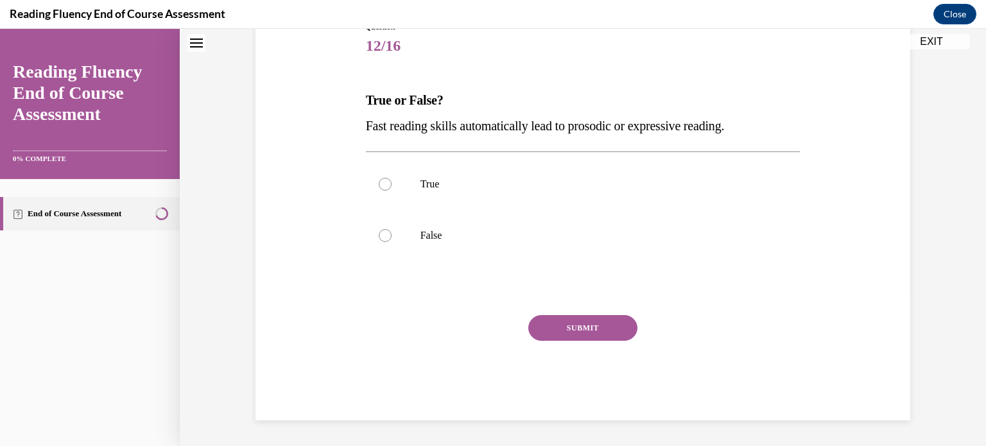
scroll to position [39, 0]
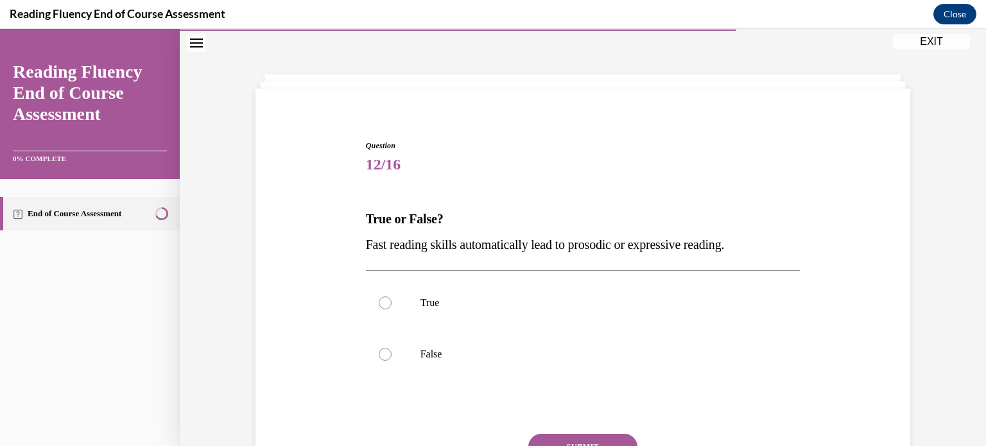
drag, startPoint x: 757, startPoint y: 240, endPoint x: 357, endPoint y: 225, distance: 400.3
click at [357, 225] on div "Question 12/16 True or False? Fast reading skills automatically lead to prosodi…" at bounding box center [582, 320] width 661 height 438
copy div "True or False? Fast reading skills automatically lead to prosodic or expressive…"
click at [413, 351] on label "False" at bounding box center [583, 354] width 435 height 51
click at [392, 351] on input "False" at bounding box center [385, 354] width 13 height 13
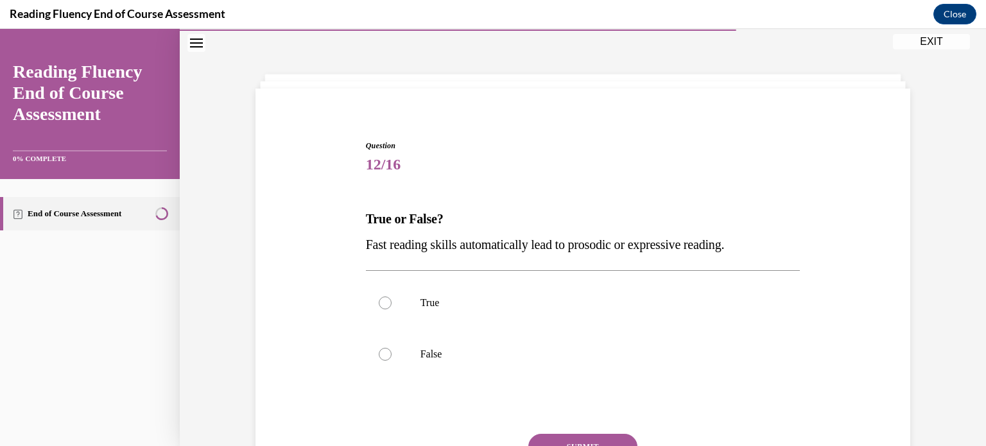
radio input "true"
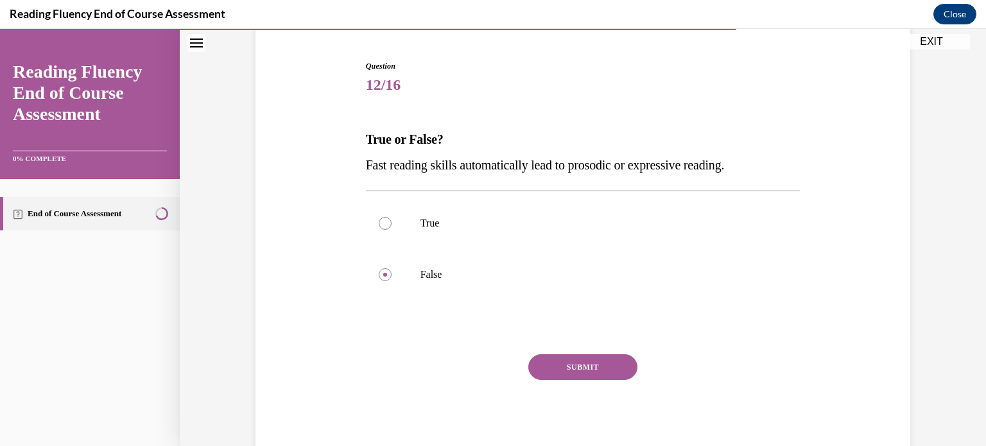
click at [588, 371] on button "SUBMIT" at bounding box center [583, 367] width 109 height 26
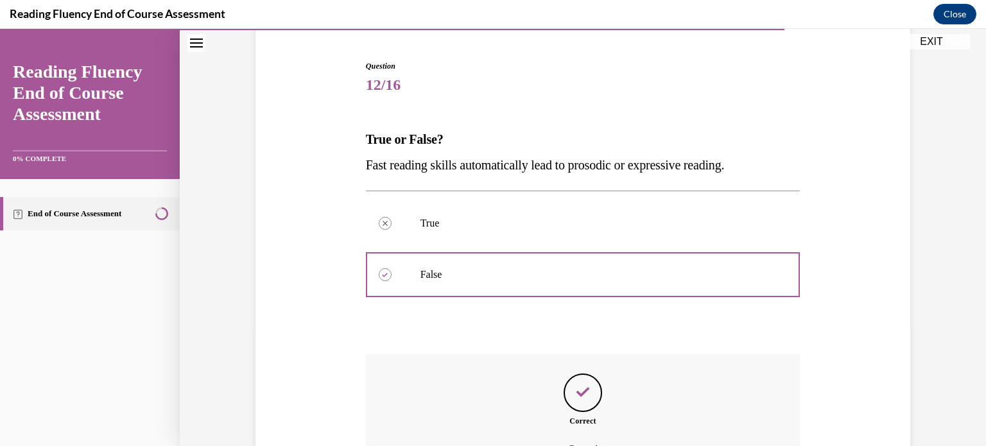
scroll to position [261, 0]
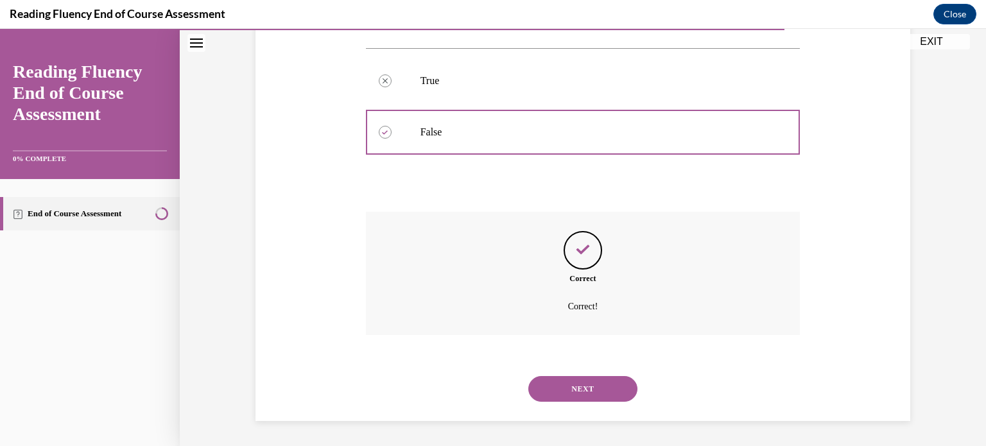
click at [578, 395] on button "NEXT" at bounding box center [583, 389] width 109 height 26
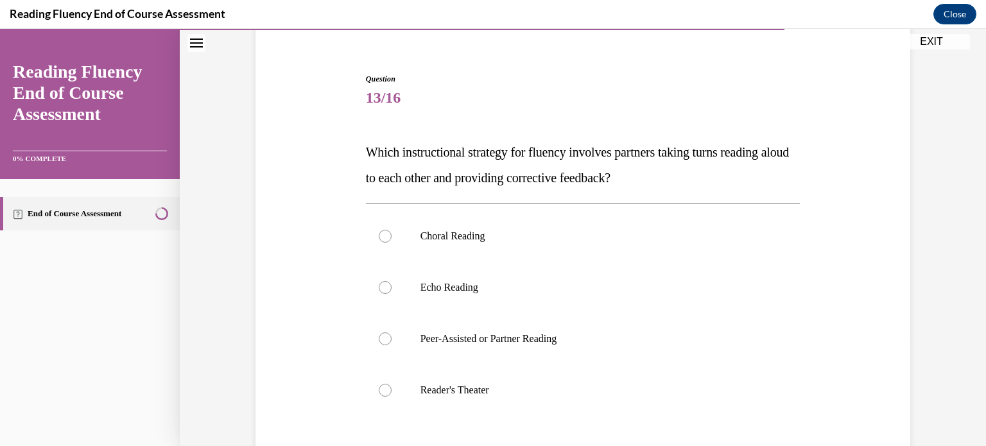
scroll to position [108, 0]
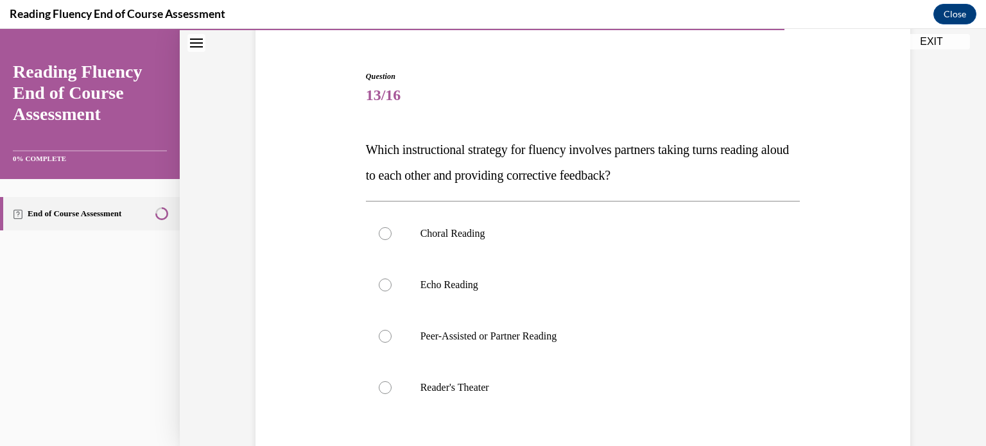
click at [520, 338] on p "Peer-Assisted or Partner Reading" at bounding box center [595, 336] width 348 height 13
click at [392, 338] on input "Peer-Assisted or Partner Reading" at bounding box center [385, 336] width 13 height 13
radio input "true"
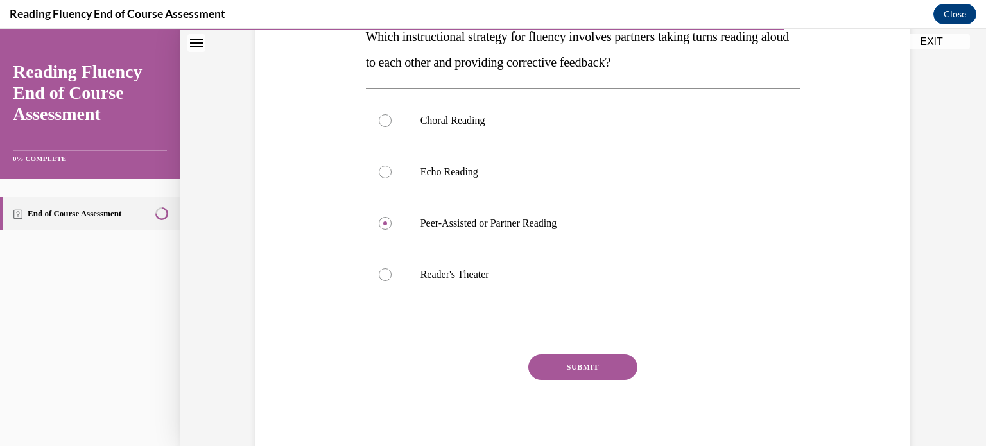
click at [574, 365] on button "SUBMIT" at bounding box center [583, 367] width 109 height 26
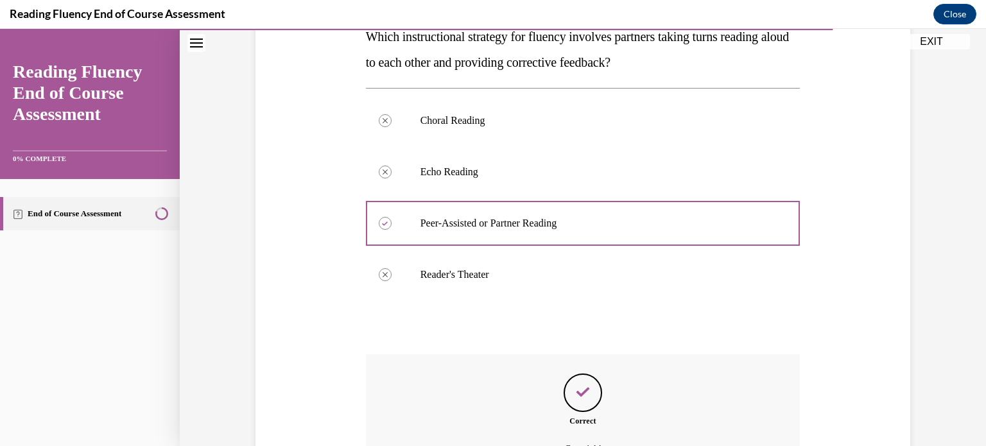
scroll to position [363, 0]
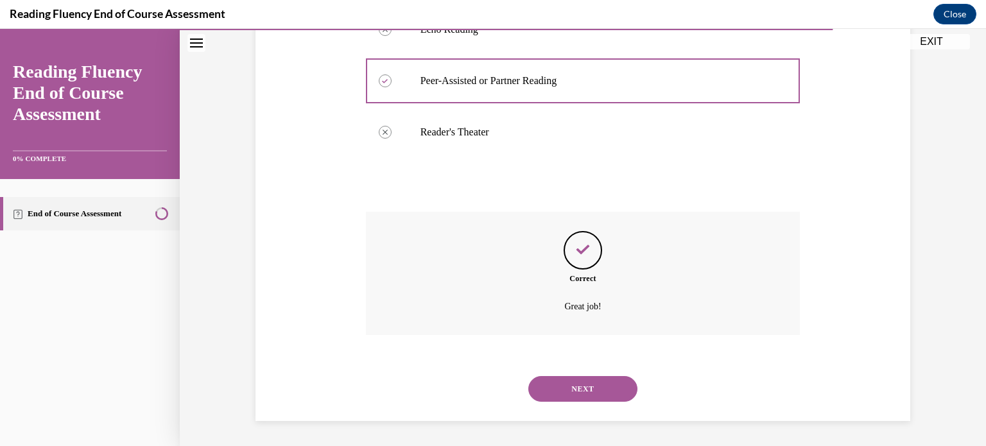
click at [584, 389] on button "NEXT" at bounding box center [583, 389] width 109 height 26
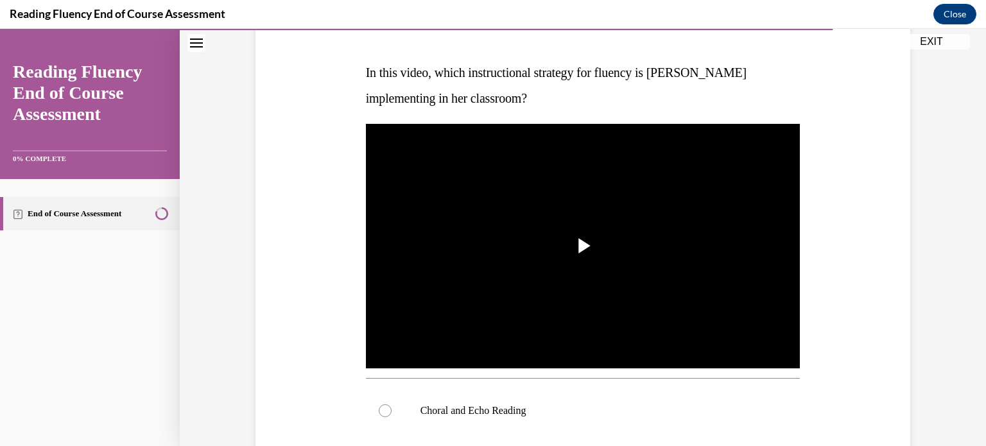
scroll to position [185, 0]
click at [583, 246] on span "Video player" at bounding box center [583, 246] width 0 height 0
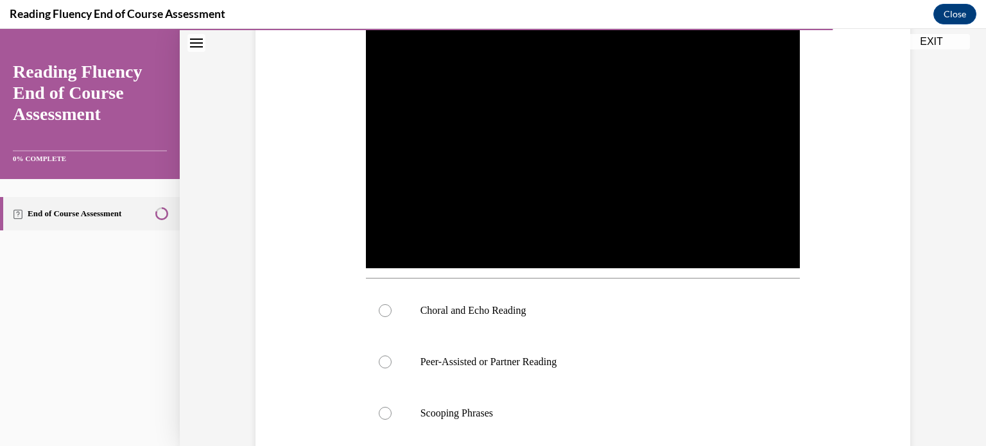
scroll to position [373, 0]
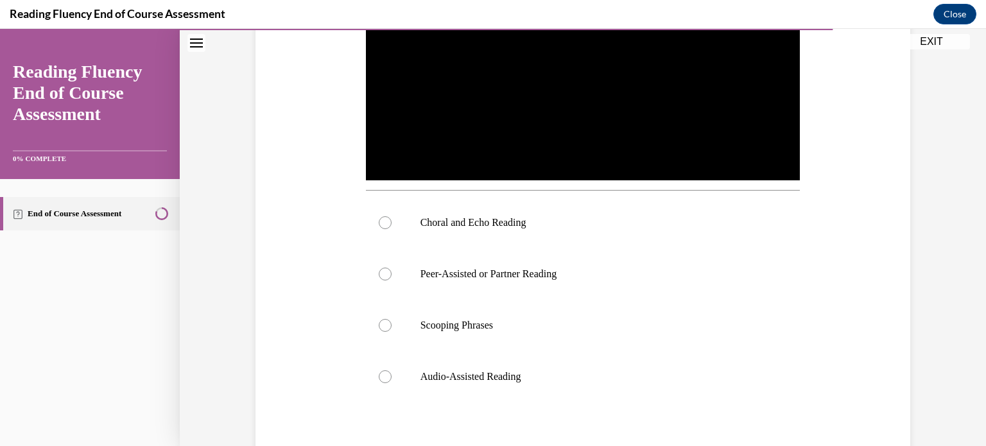
click at [489, 218] on p "Choral and Echo Reading" at bounding box center [595, 222] width 348 height 13
click at [392, 218] on input "Choral and Echo Reading" at bounding box center [385, 222] width 13 height 13
radio input "true"
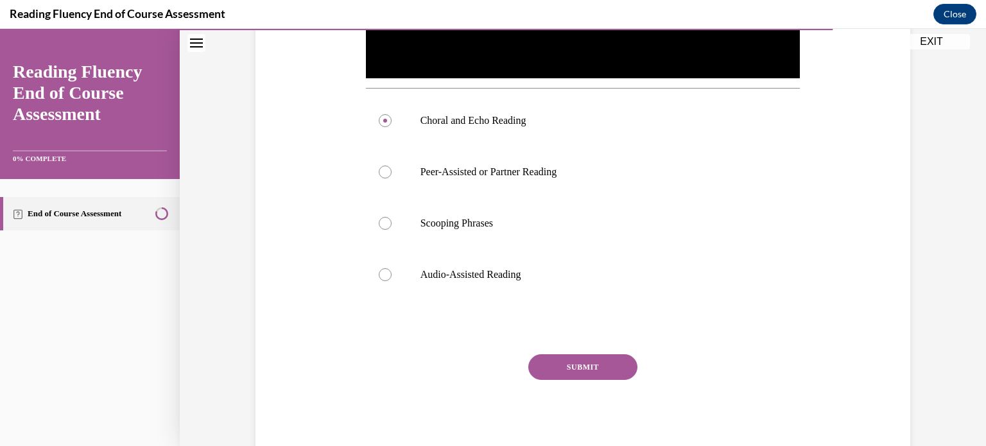
click at [573, 372] on button "SUBMIT" at bounding box center [583, 367] width 109 height 26
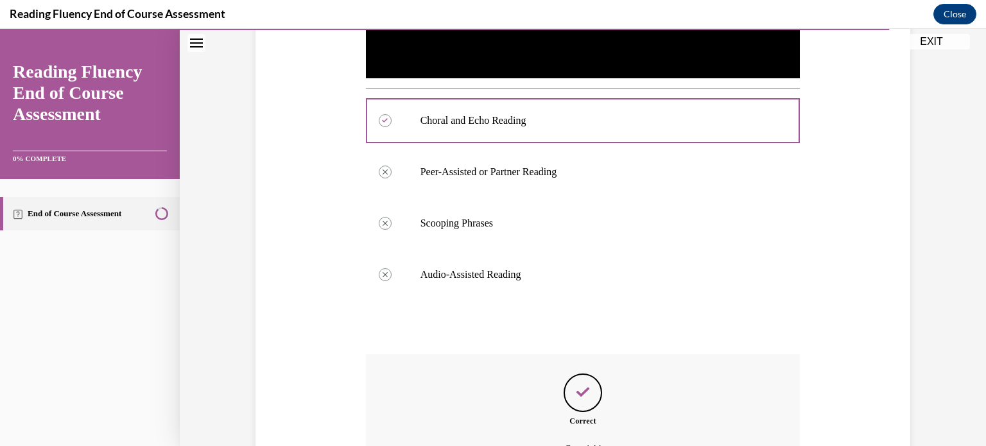
scroll to position [617, 0]
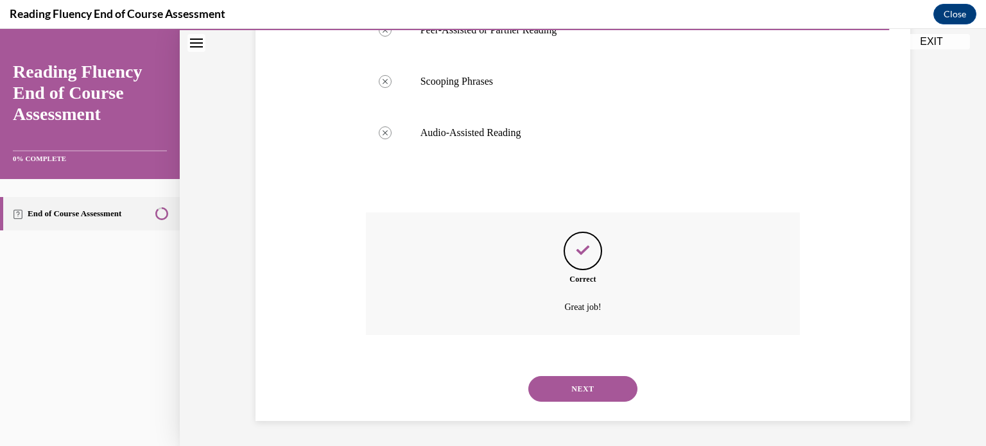
click at [581, 387] on button "NEXT" at bounding box center [583, 389] width 109 height 26
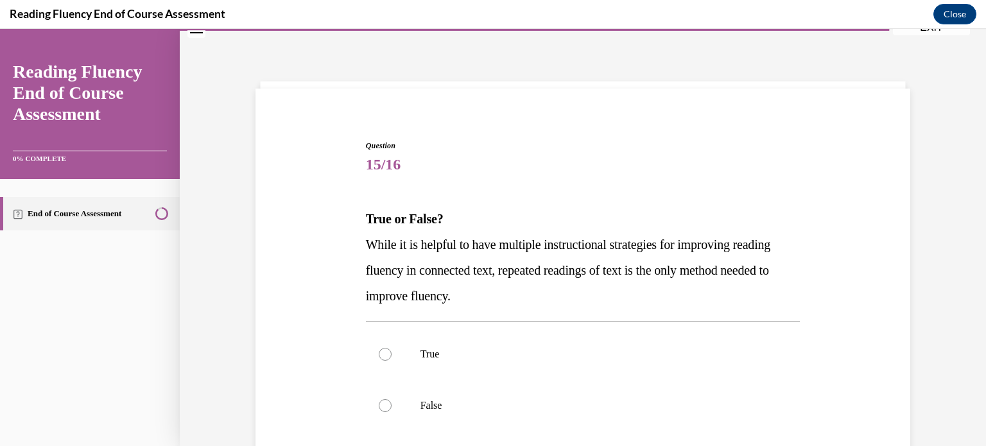
scroll to position [67, 0]
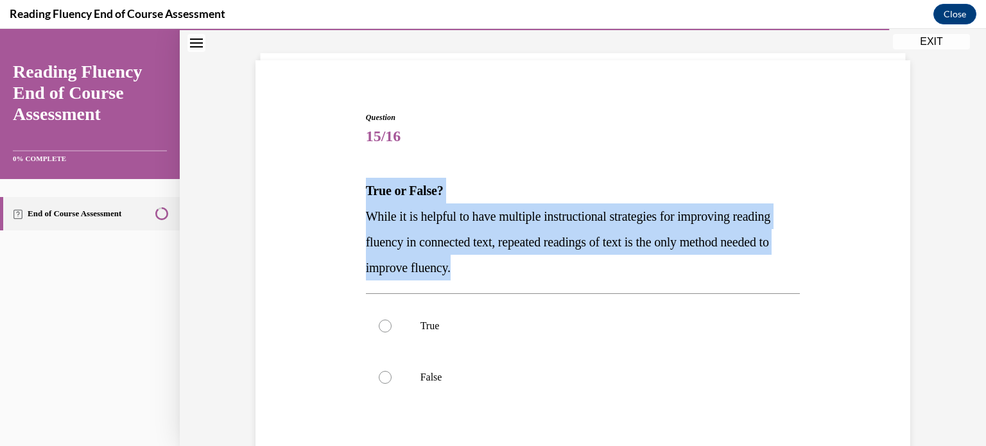
drag, startPoint x: 531, startPoint y: 270, endPoint x: 329, endPoint y: 186, distance: 218.5
click at [329, 186] on div "Question 15/16 True or False? While it is helpful to have multiple instructiona…" at bounding box center [582, 317] width 661 height 489
copy div "True or False? While it is helpful to have multiple instructional strategies fo…"
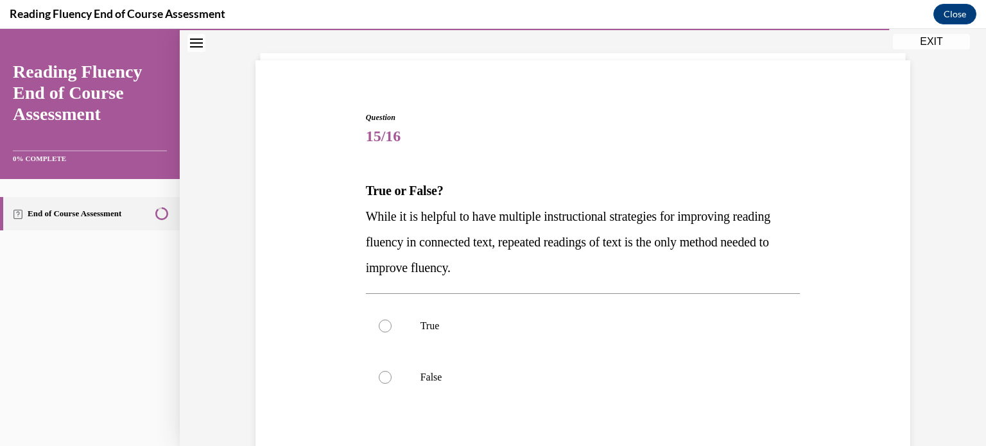
click at [431, 384] on label "False" at bounding box center [583, 377] width 435 height 51
click at [392, 384] on input "False" at bounding box center [385, 377] width 13 height 13
radio input "true"
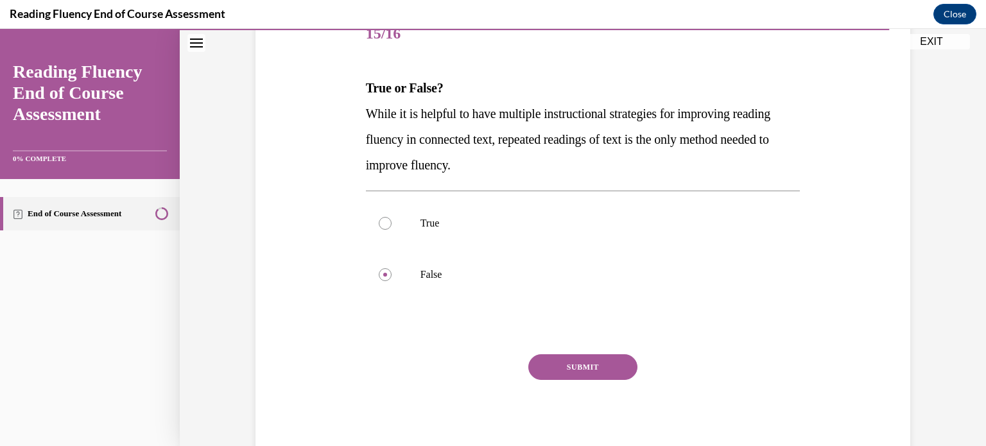
click at [593, 363] on button "SUBMIT" at bounding box center [583, 367] width 109 height 26
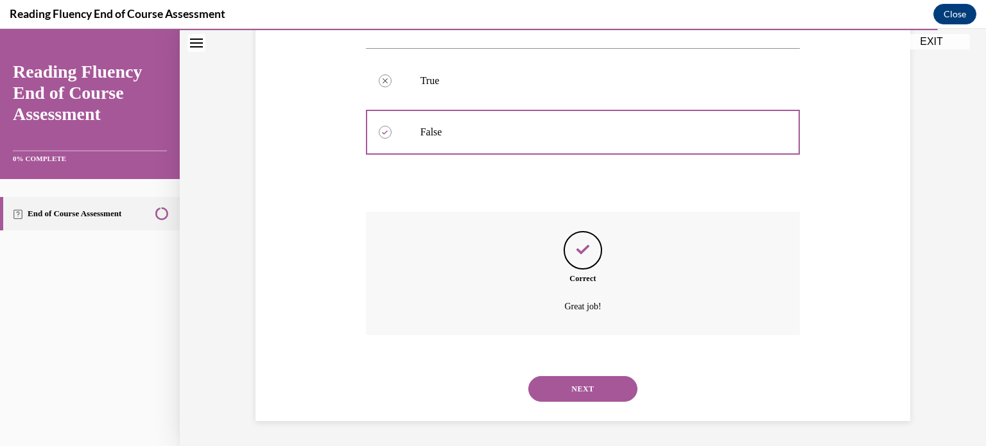
click at [582, 390] on button "NEXT" at bounding box center [583, 389] width 109 height 26
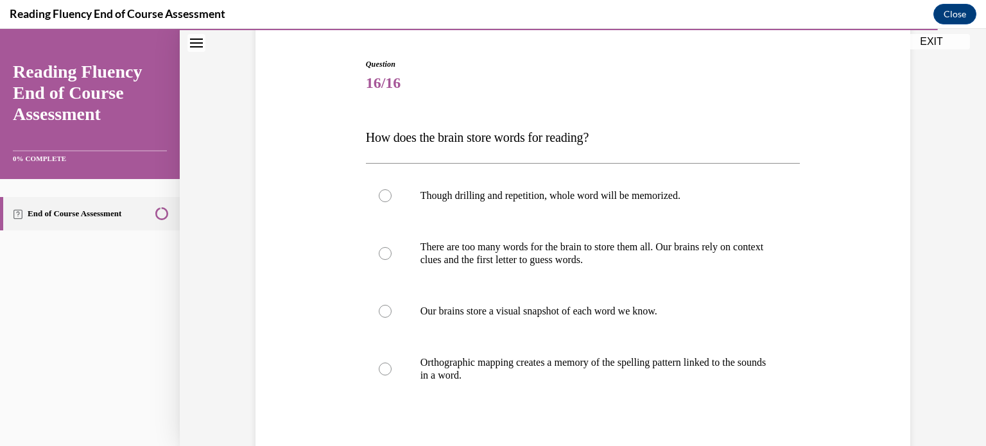
scroll to position [128, 0]
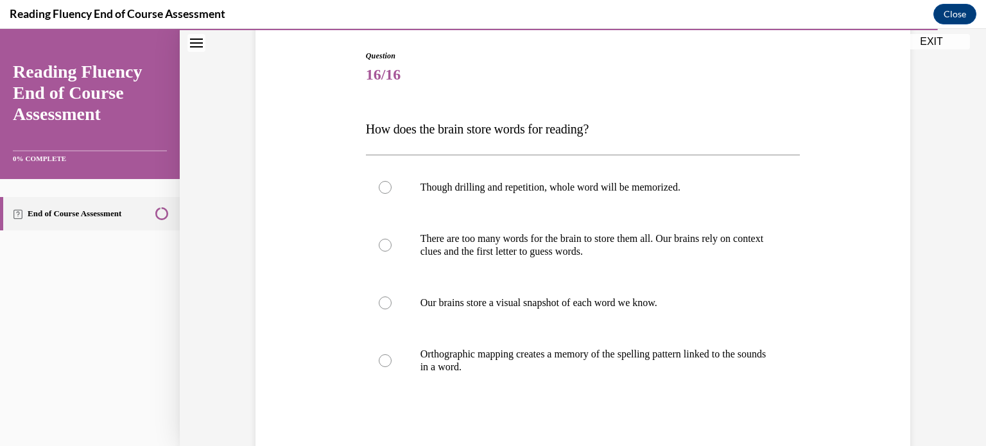
click at [724, 350] on p "Orthographic mapping creates a memory of the spelling pattern linked to the sou…" at bounding box center [595, 361] width 348 height 26
click at [392, 354] on input "Orthographic mapping creates a memory of the spelling pattern linked to the sou…" at bounding box center [385, 360] width 13 height 13
radio input "true"
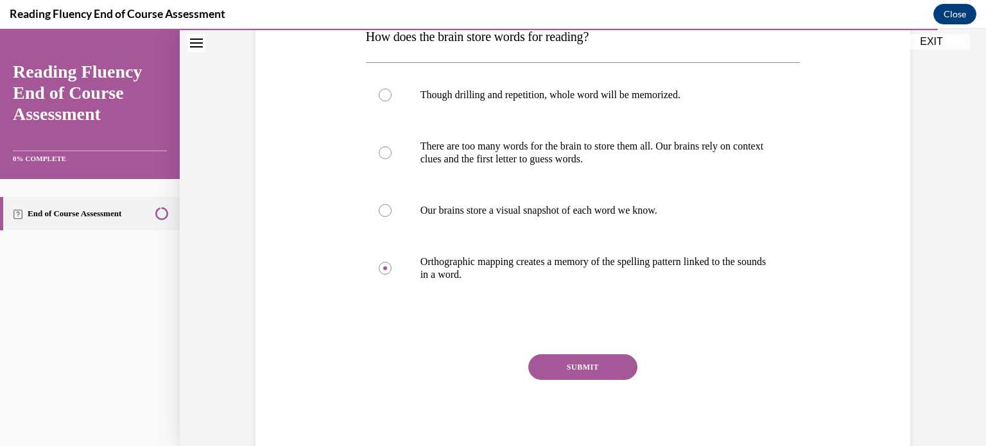
click at [597, 371] on button "SUBMIT" at bounding box center [583, 367] width 109 height 26
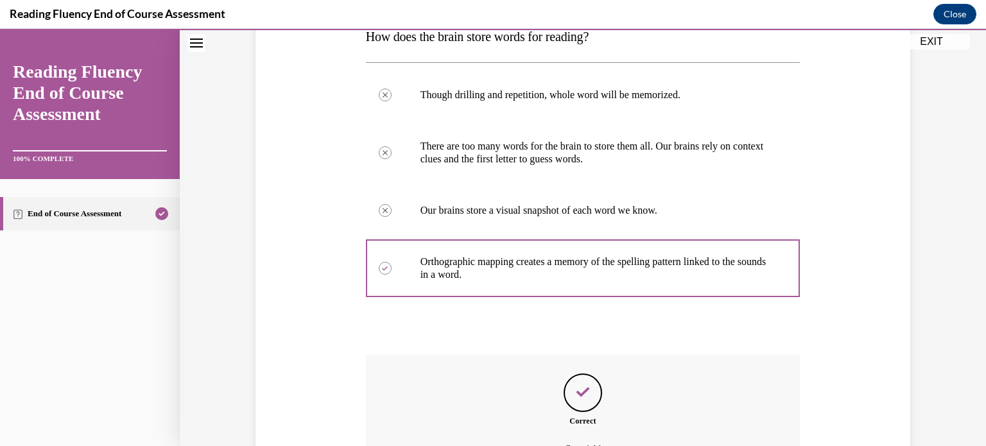
scroll to position [363, 0]
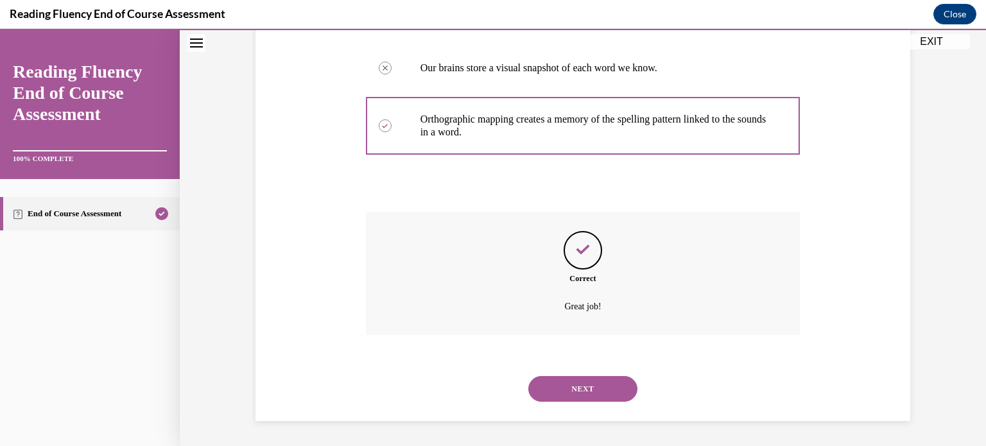
click at [574, 391] on button "NEXT" at bounding box center [583, 389] width 109 height 26
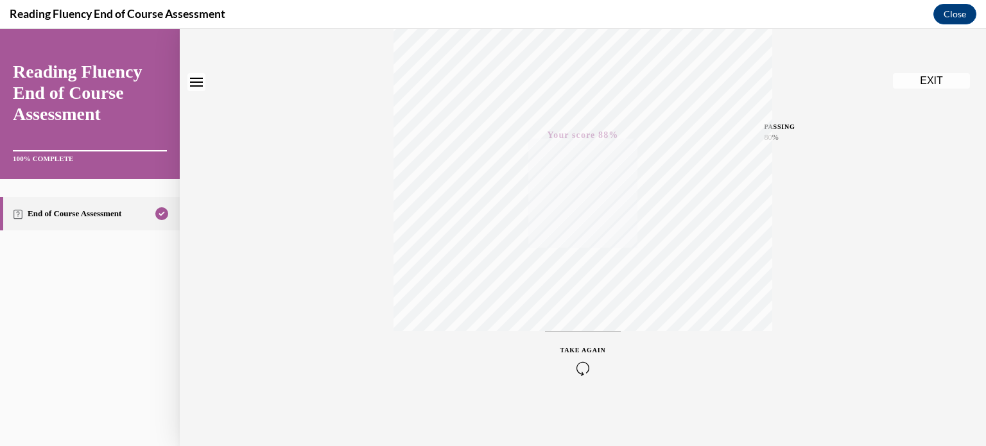
scroll to position [0, 0]
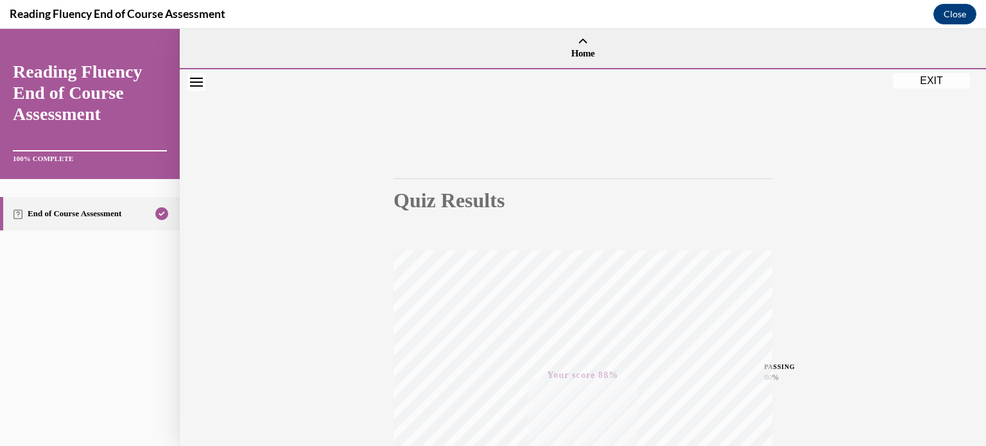
click at [920, 78] on button "EXIT" at bounding box center [931, 80] width 77 height 15
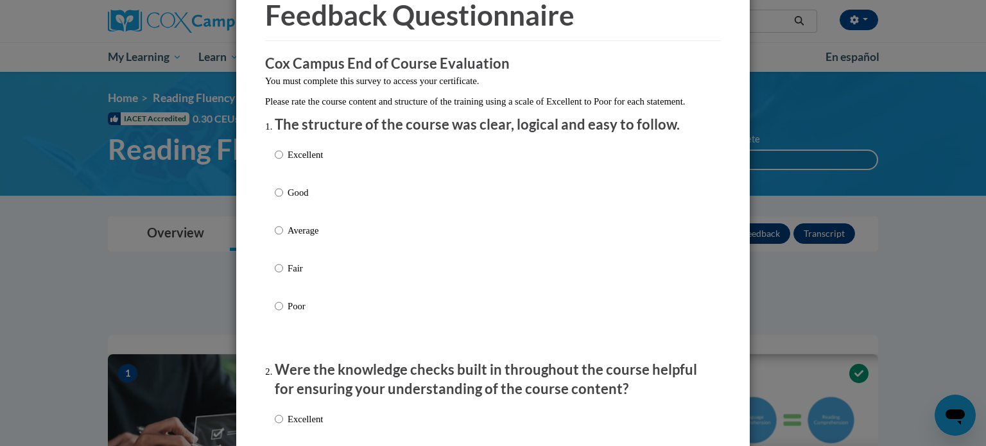
scroll to position [69, 0]
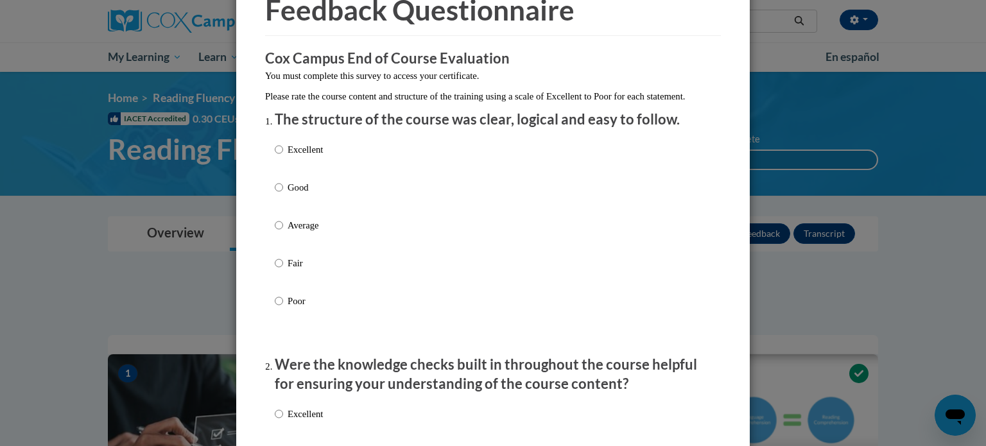
click at [304, 232] on p "Average" at bounding box center [305, 225] width 35 height 14
click at [283, 232] on input "Average" at bounding box center [279, 225] width 8 height 14
radio input "true"
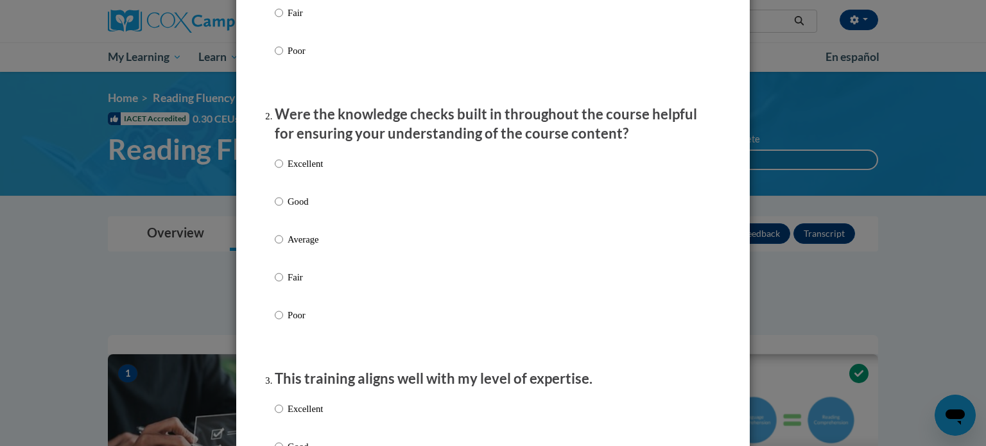
scroll to position [320, 0]
click at [307, 246] on p "Average" at bounding box center [305, 239] width 35 height 14
click at [283, 246] on input "Average" at bounding box center [279, 239] width 8 height 14
radio input "true"
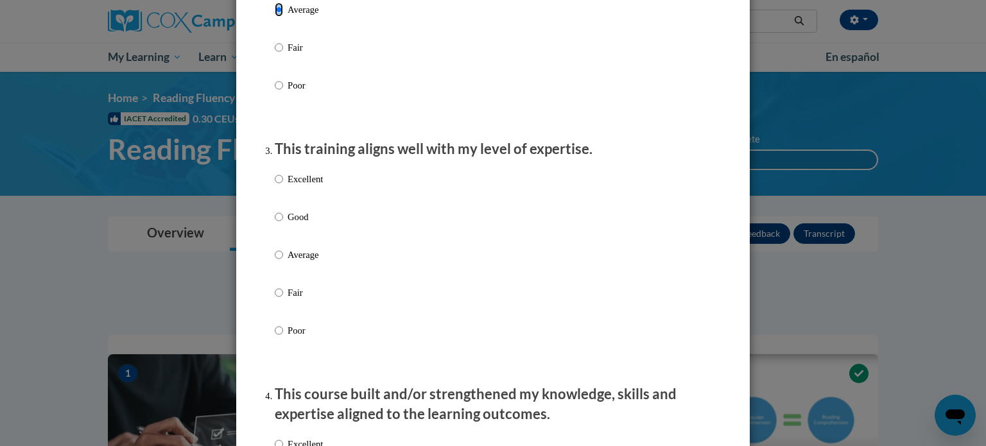
scroll to position [563, 0]
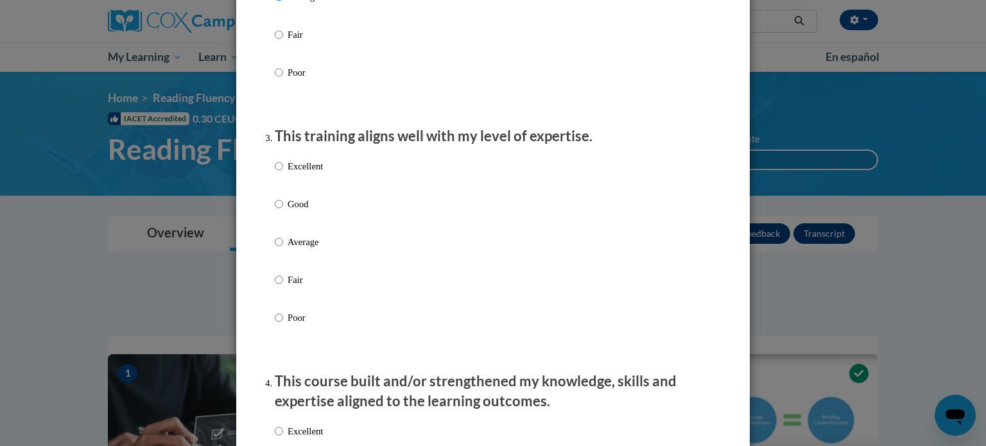
click at [302, 211] on p "Good" at bounding box center [305, 204] width 35 height 14
click at [283, 211] on input "Good" at bounding box center [279, 204] width 8 height 14
radio input "true"
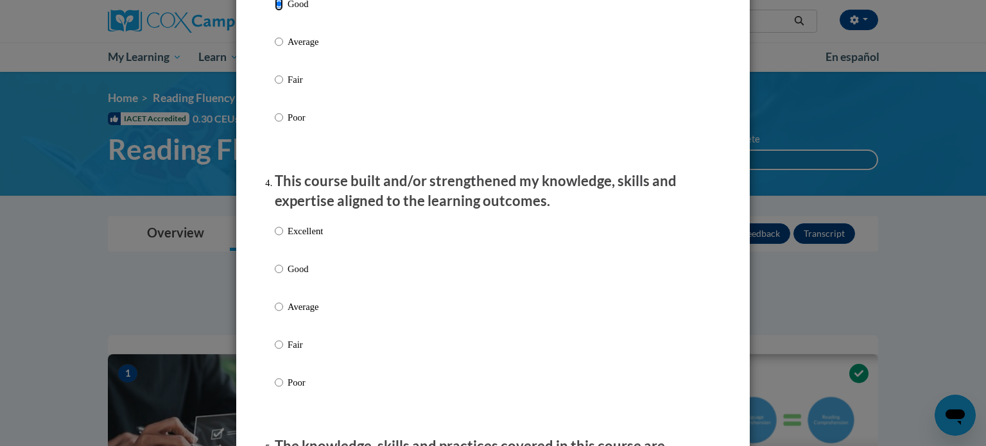
scroll to position [807, 0]
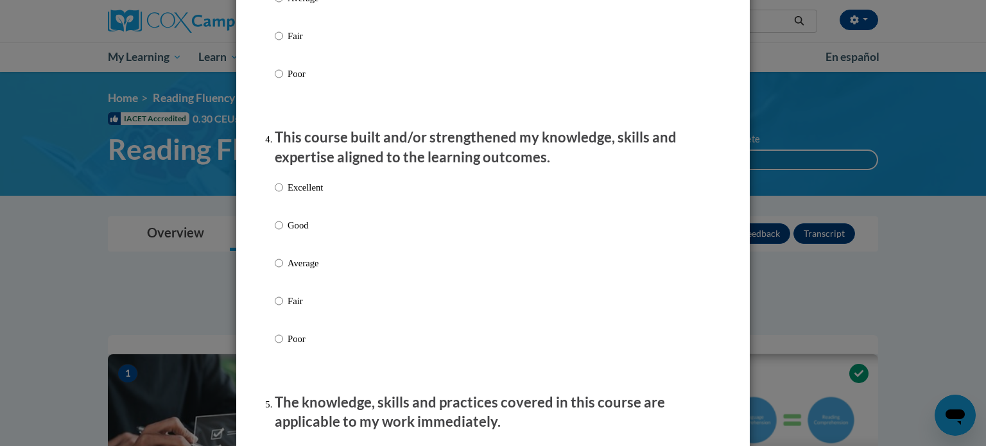
click at [293, 232] on p "Good" at bounding box center [305, 225] width 35 height 14
click at [283, 232] on input "Good" at bounding box center [279, 225] width 8 height 14
radio input "true"
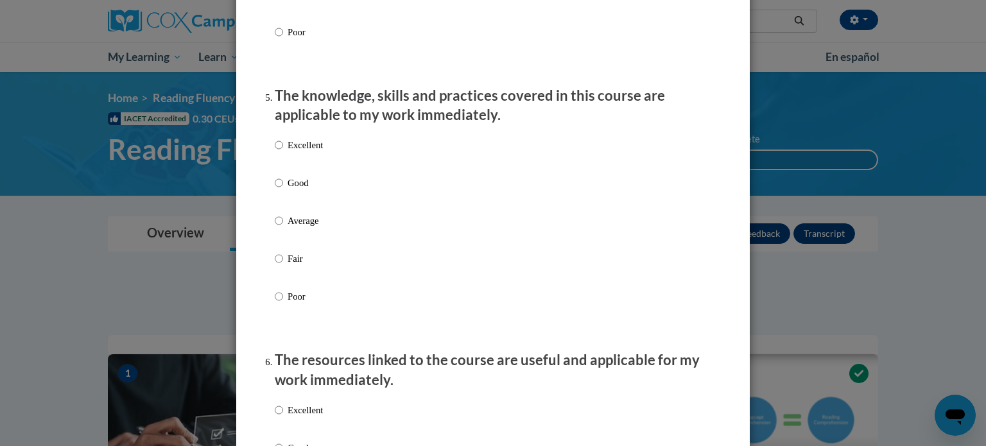
scroll to position [1114, 0]
click at [293, 227] on p "Average" at bounding box center [305, 220] width 35 height 14
click at [283, 227] on input "Average" at bounding box center [279, 220] width 8 height 14
radio input "true"
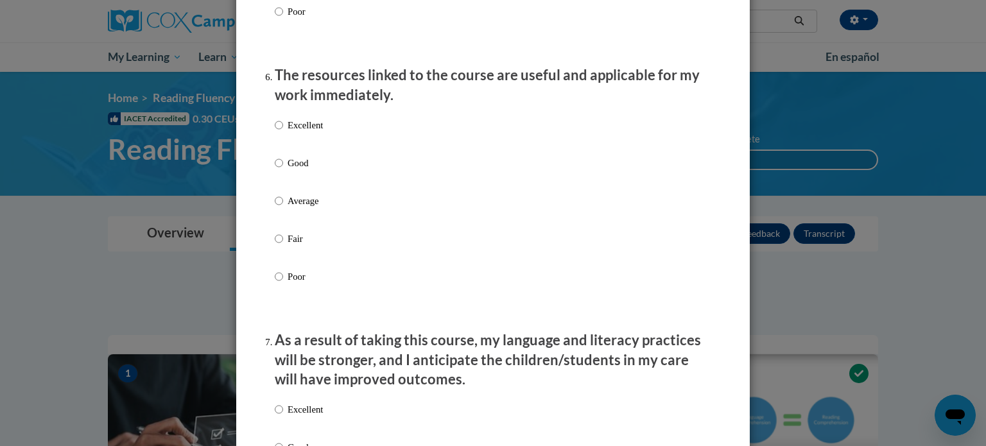
scroll to position [1418, 0]
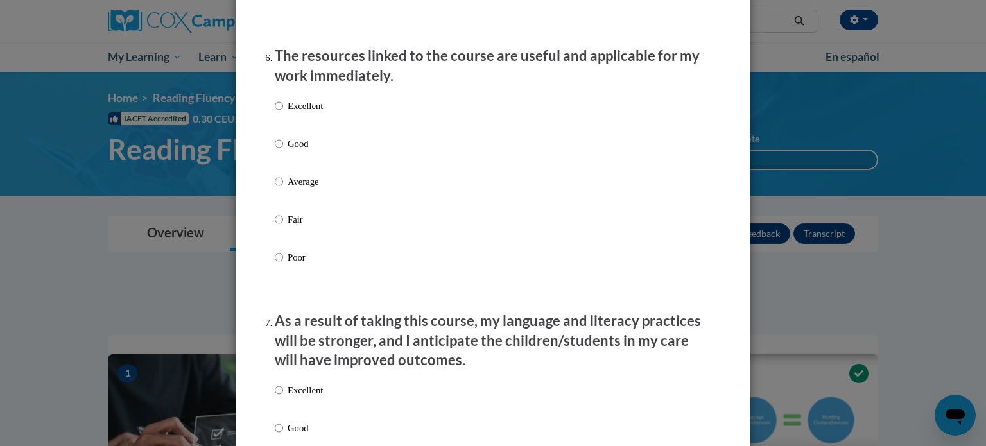
click at [297, 151] on p "Good" at bounding box center [305, 144] width 35 height 14
click at [283, 151] on input "Good" at bounding box center [279, 144] width 8 height 14
radio input "true"
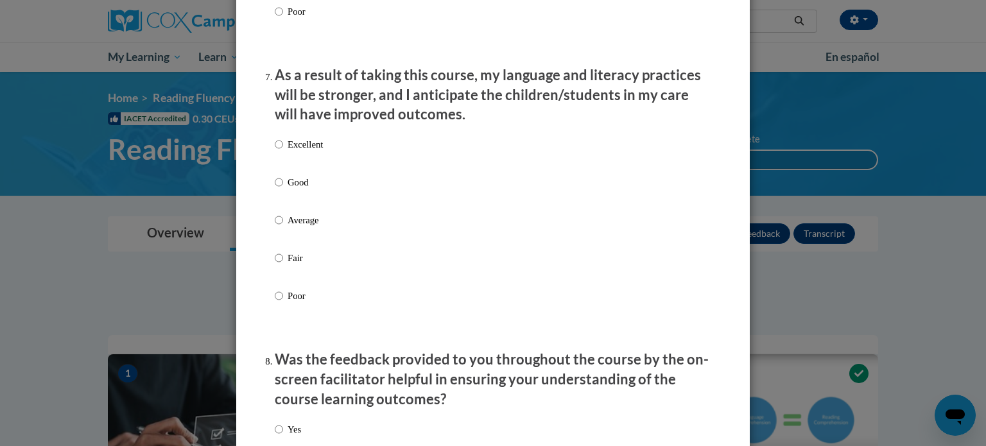
scroll to position [1685, 0]
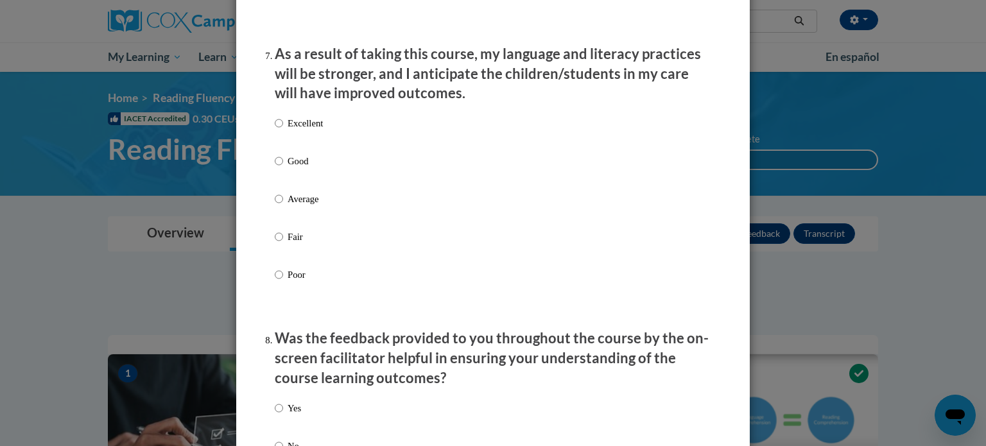
click at [295, 168] on p "Good" at bounding box center [305, 161] width 35 height 14
click at [283, 168] on input "Good" at bounding box center [279, 161] width 8 height 14
radio input "true"
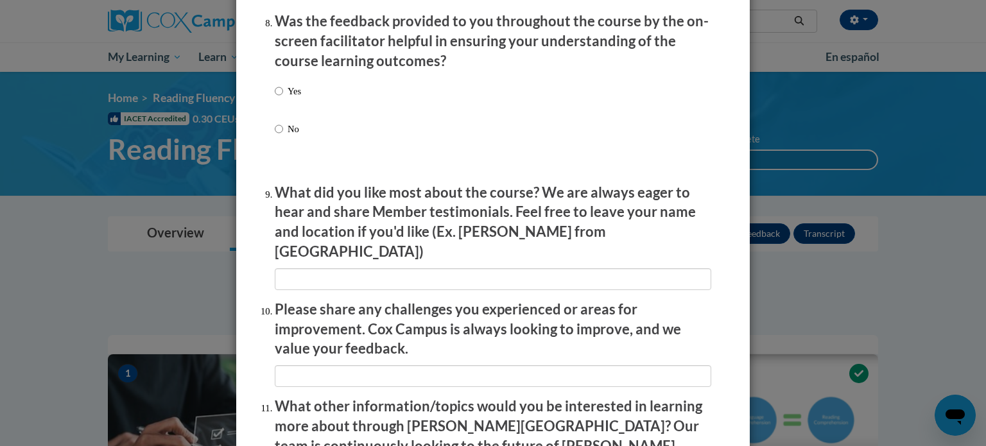
scroll to position [2003, 0]
click at [290, 135] on p "No" at bounding box center [294, 128] width 13 height 14
click at [283, 135] on input "No" at bounding box center [279, 128] width 8 height 14
radio input "true"
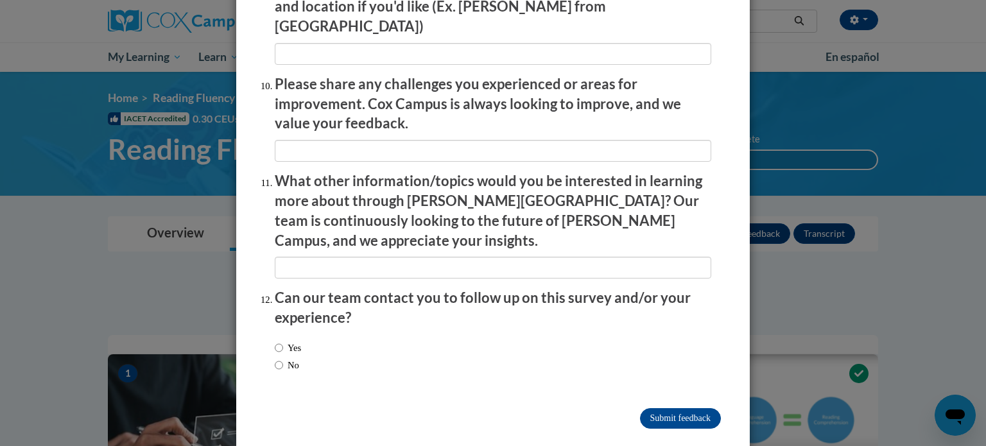
click at [284, 358] on label "No" at bounding box center [287, 365] width 24 height 14
click at [283, 358] on input "No" at bounding box center [279, 365] width 8 height 14
radio input "true"
click at [661, 408] on input "Submit feedback" at bounding box center [680, 418] width 81 height 21
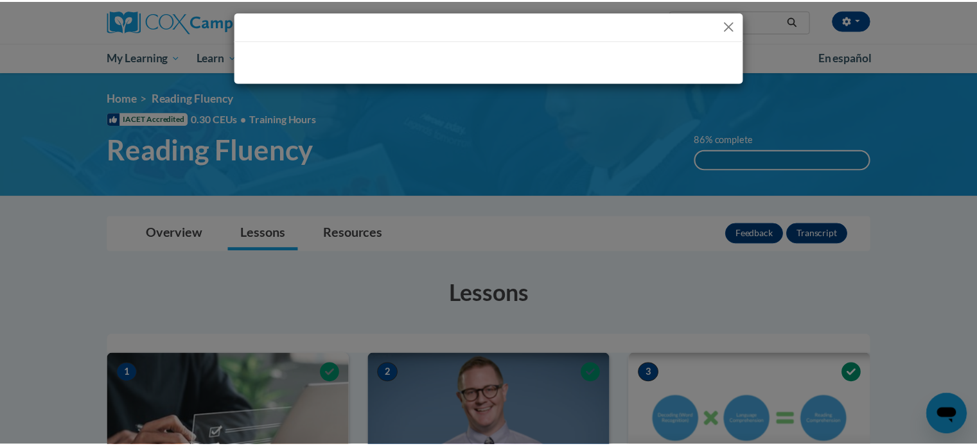
scroll to position [0, 0]
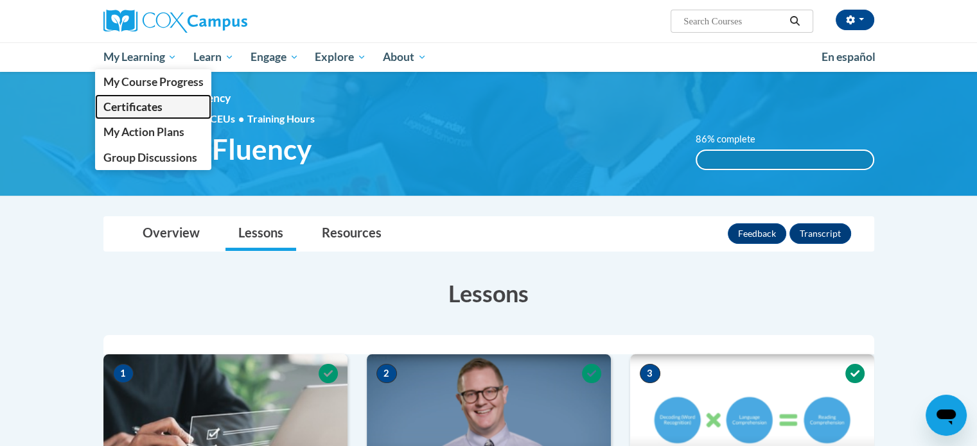
click at [148, 107] on span "Certificates" at bounding box center [132, 106] width 59 height 13
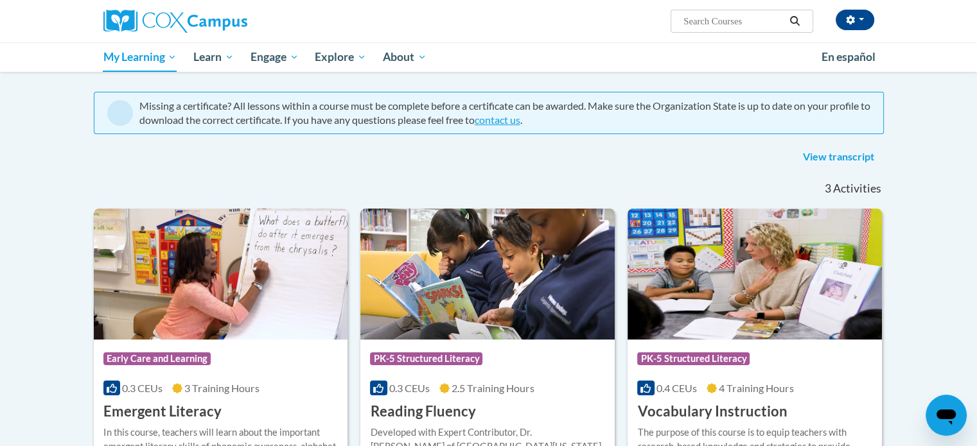
scroll to position [100, 0]
click at [599, 268] on img at bounding box center [487, 274] width 254 height 131
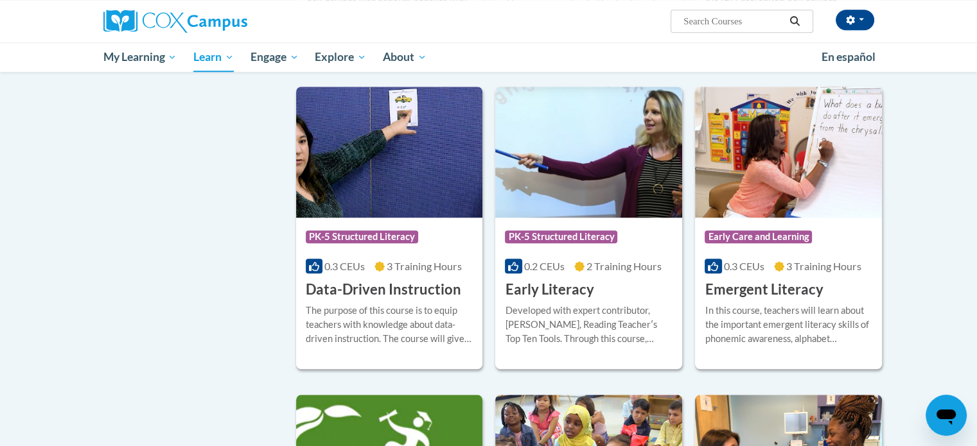
scroll to position [1217, 0]
click at [589, 186] on img at bounding box center [588, 152] width 187 height 131
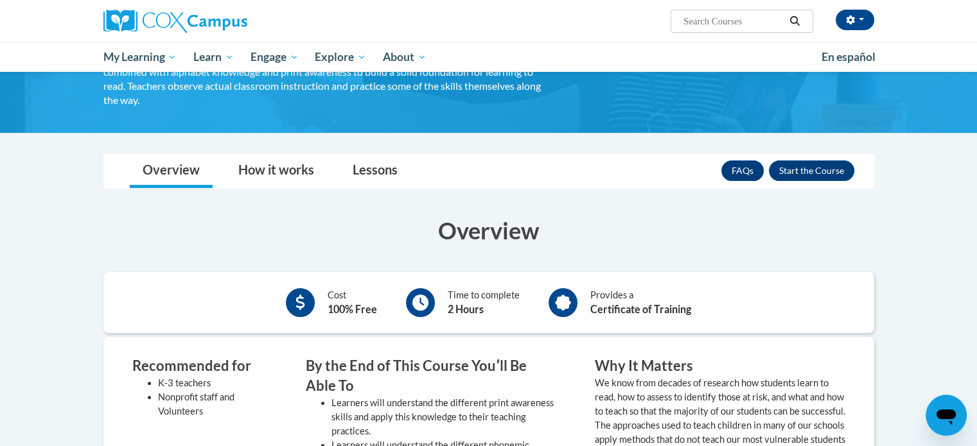
scroll to position [137, 0]
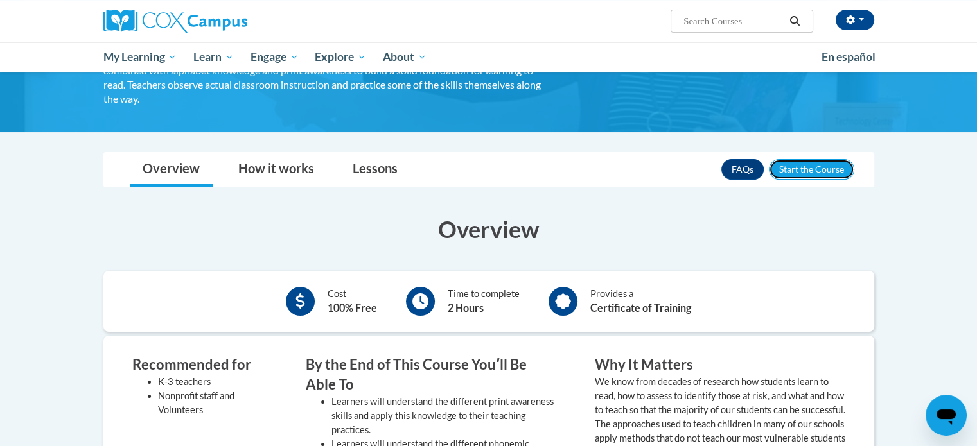
click at [810, 171] on button "Enroll" at bounding box center [811, 169] width 85 height 21
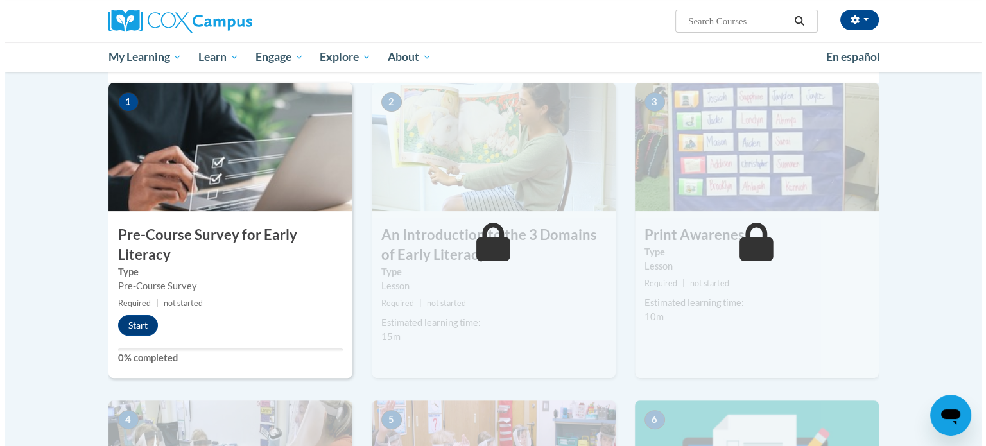
scroll to position [272, 0]
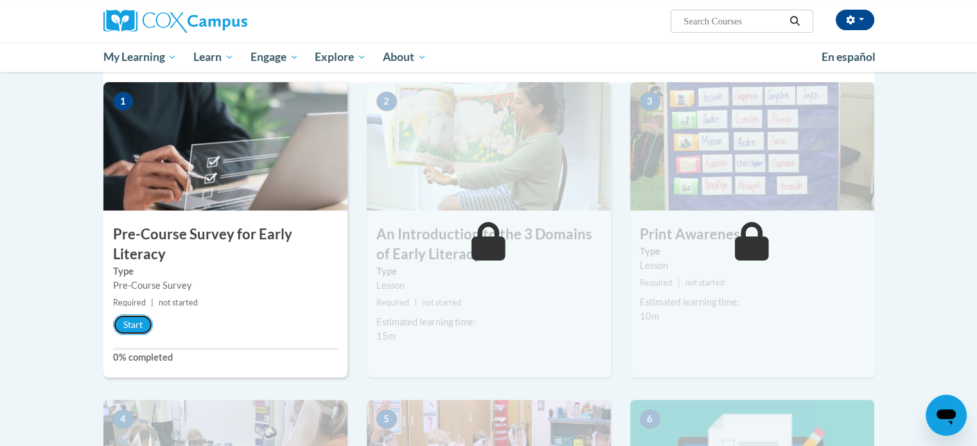
click at [125, 326] on button "Start" at bounding box center [133, 325] width 40 height 21
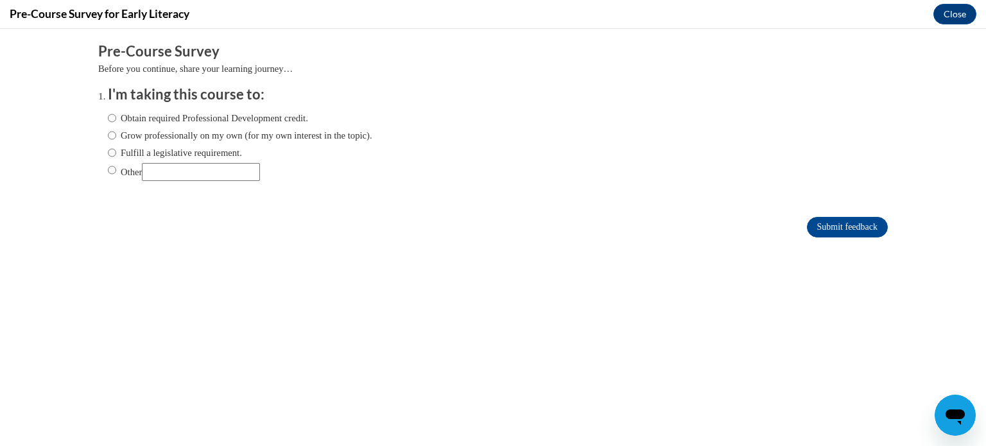
scroll to position [0, 0]
click at [208, 120] on label "Obtain required Professional Development credit." at bounding box center [208, 118] width 200 height 14
click at [116, 120] on input "Obtain required Professional Development credit." at bounding box center [112, 118] width 8 height 14
radio input "true"
click at [822, 223] on input "Submit feedback" at bounding box center [847, 227] width 81 height 21
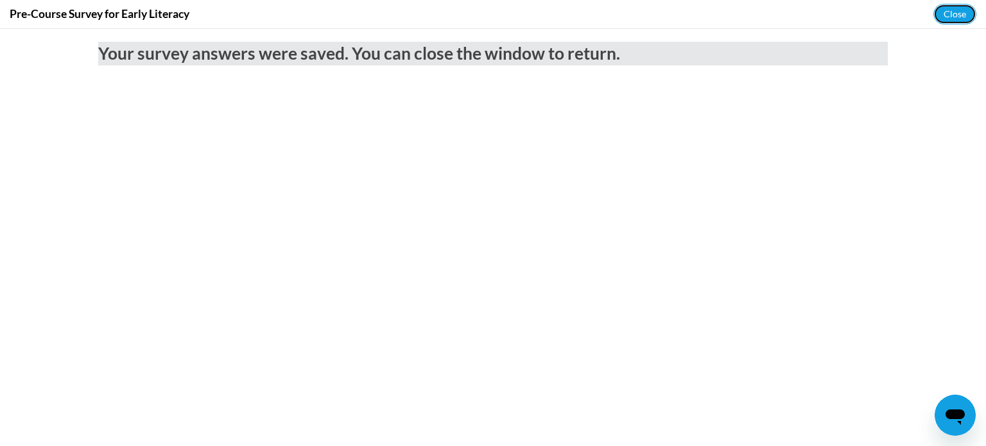
click at [946, 15] on button "Close" at bounding box center [955, 14] width 43 height 21
